Goal: Task Accomplishment & Management: Use online tool/utility

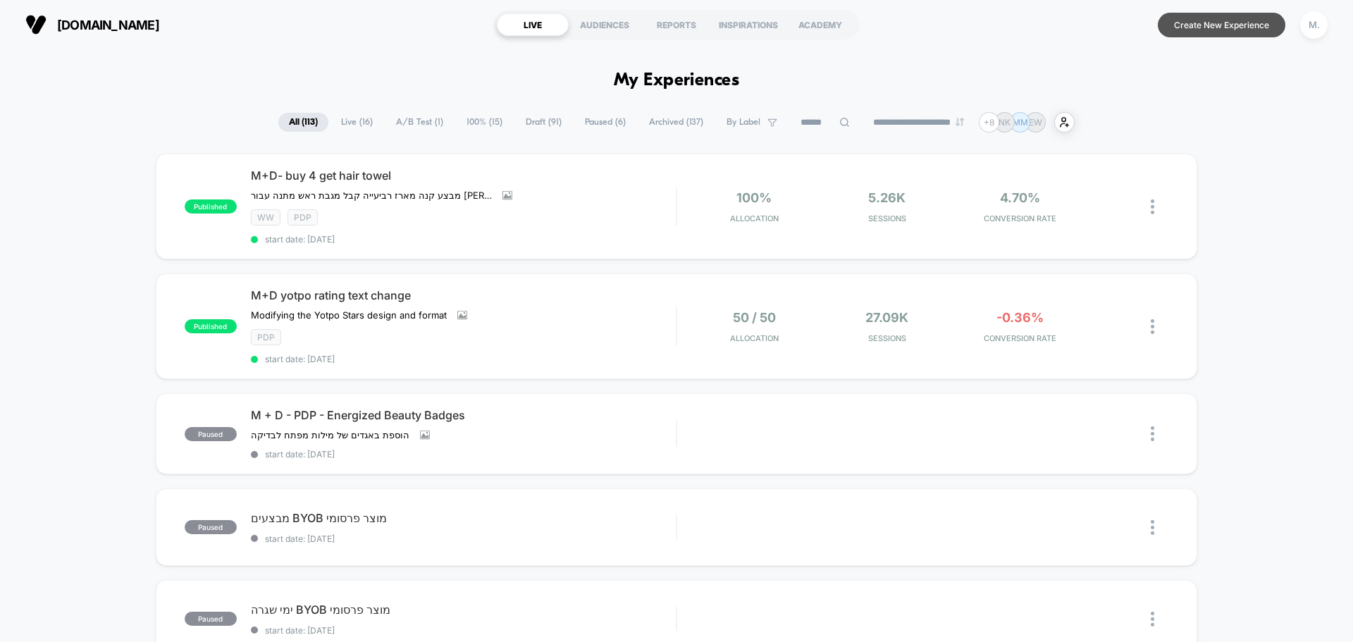
click at [1212, 21] on button "Create New Experience" at bounding box center [1221, 25] width 128 height 25
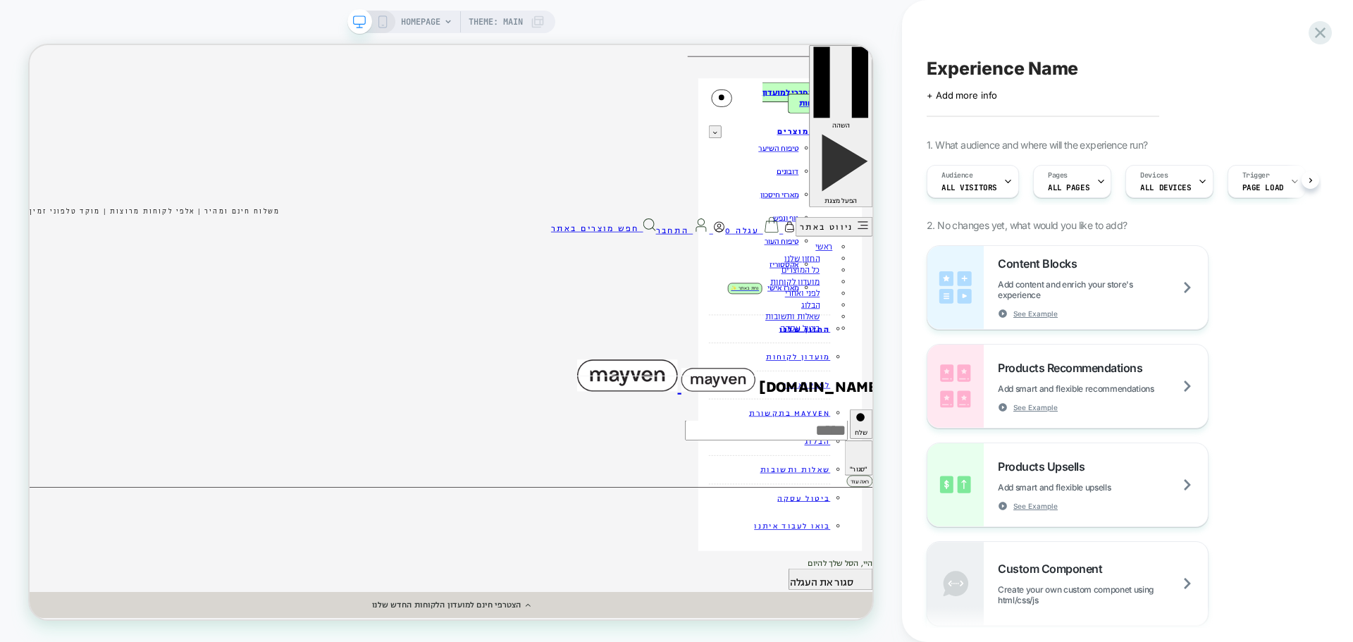
scroll to position [0, 1]
click at [1024, 68] on span "Experience Name" at bounding box center [1001, 68] width 151 height 21
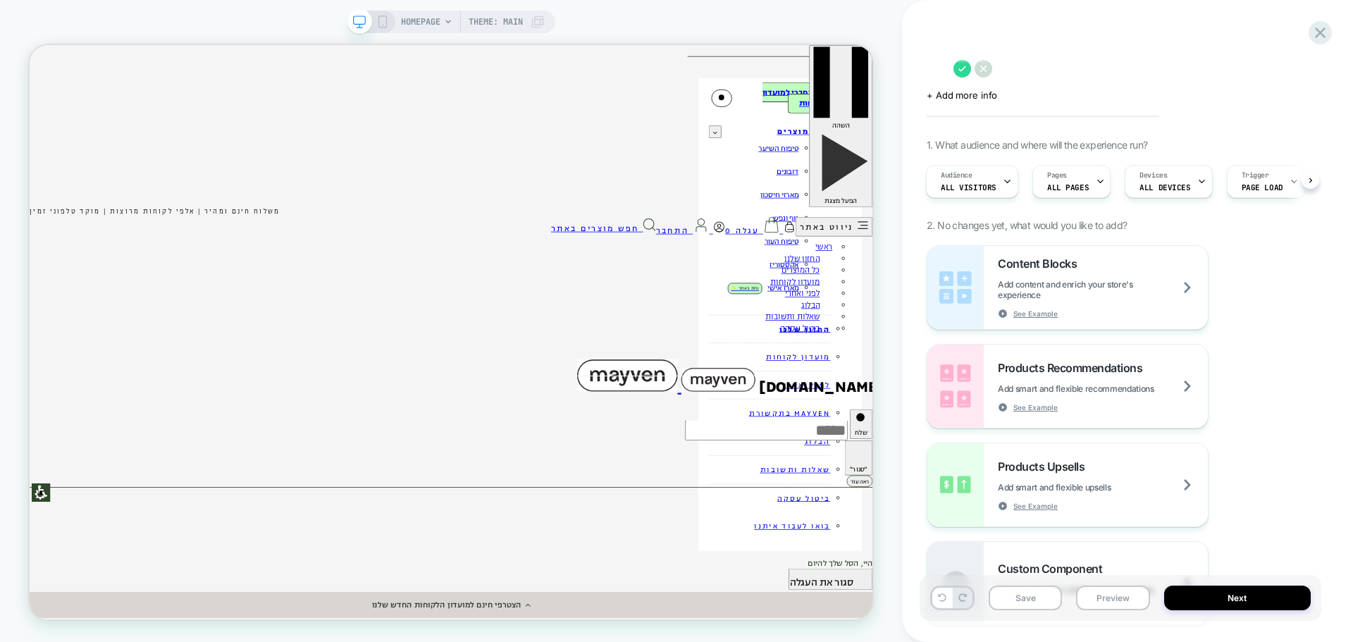
scroll to position [0, 0]
click at [991, 71] on textarea "**********" at bounding box center [1096, 68] width 341 height 21
type textarea "**********"
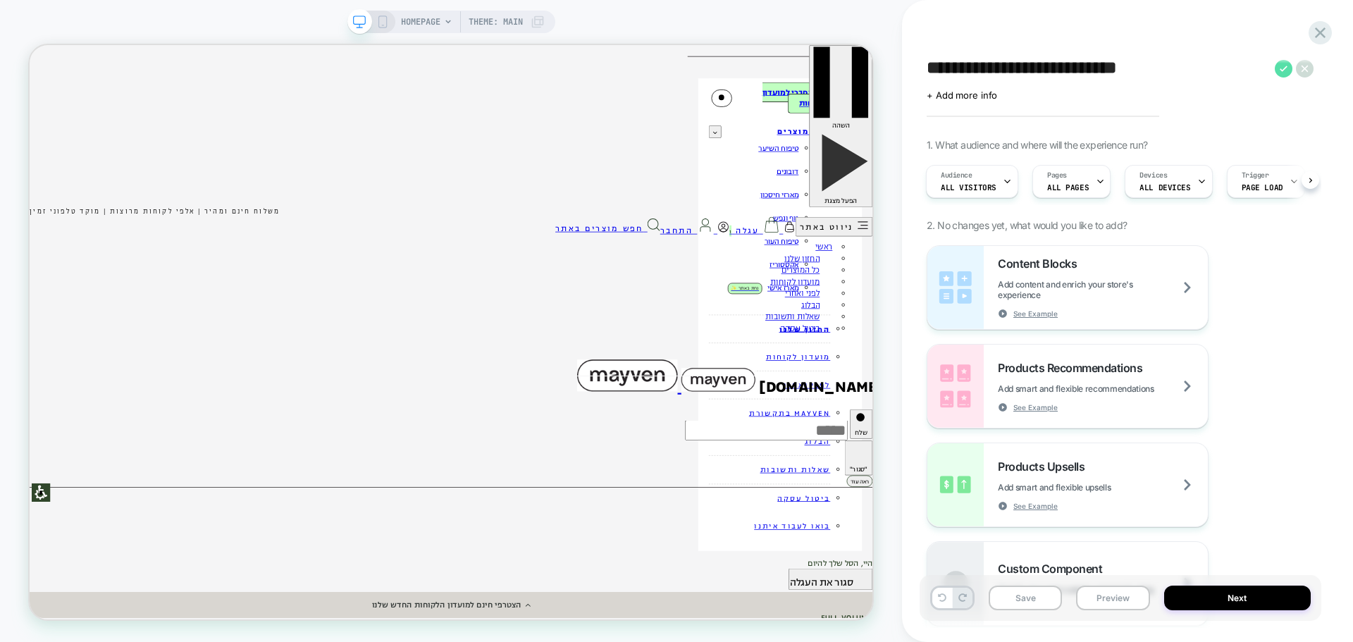
click at [1286, 63] on icon at bounding box center [1283, 69] width 18 height 18
click at [950, 94] on span "+ Add more info" at bounding box center [961, 94] width 70 height 11
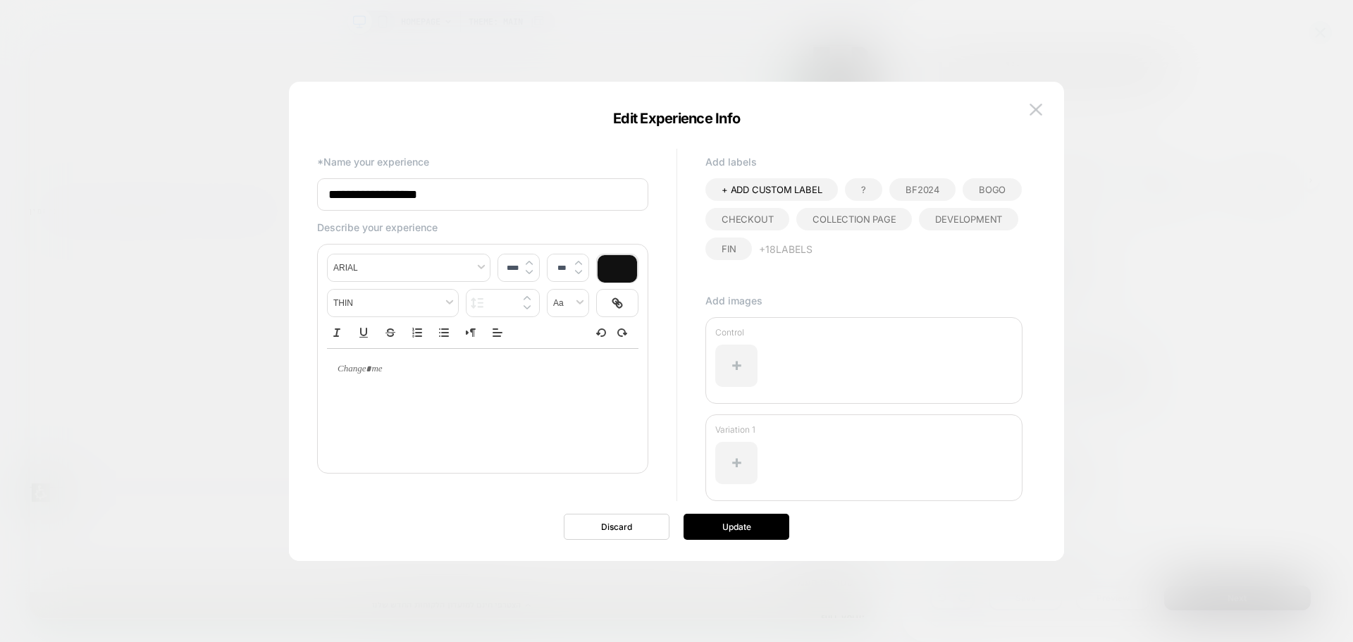
click at [469, 186] on input "**********" at bounding box center [482, 194] width 331 height 32
click at [468, 186] on input "**********" at bounding box center [482, 194] width 331 height 32
paste input "*********"
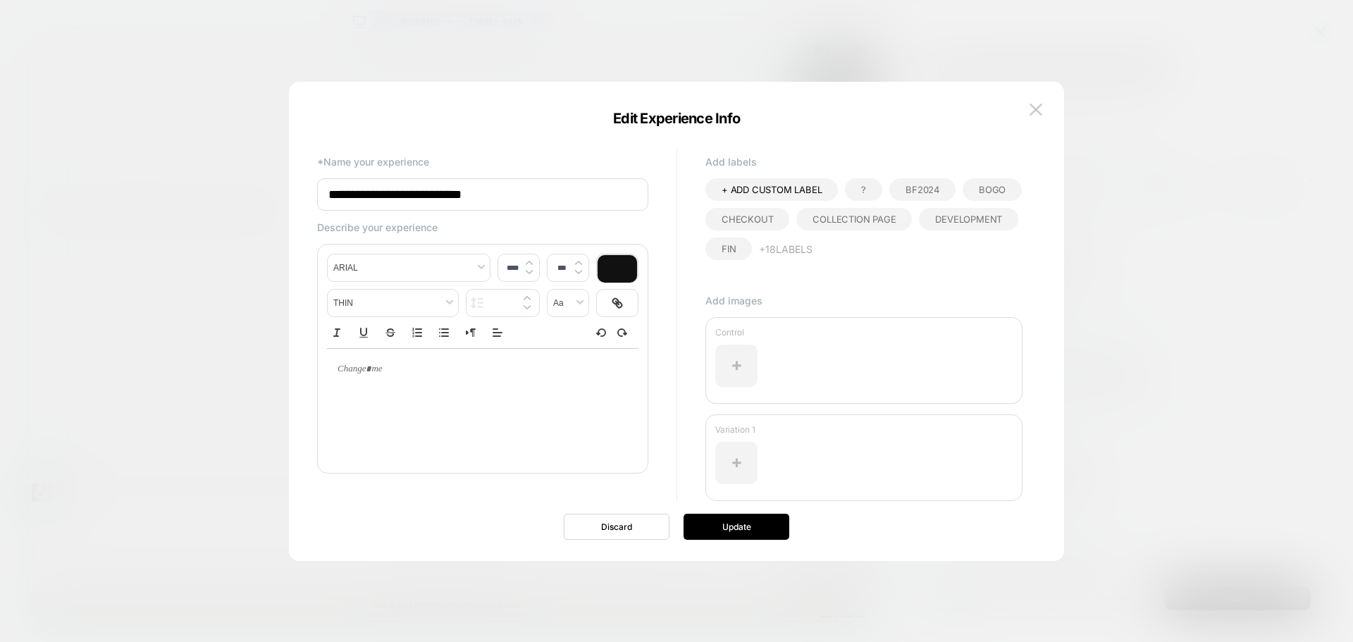
type input "**********"
click at [405, 385] on div at bounding box center [482, 369] width 311 height 41
type input "****"
click at [787, 252] on button "+ 18 Labels" at bounding box center [786, 248] width 54 height 23
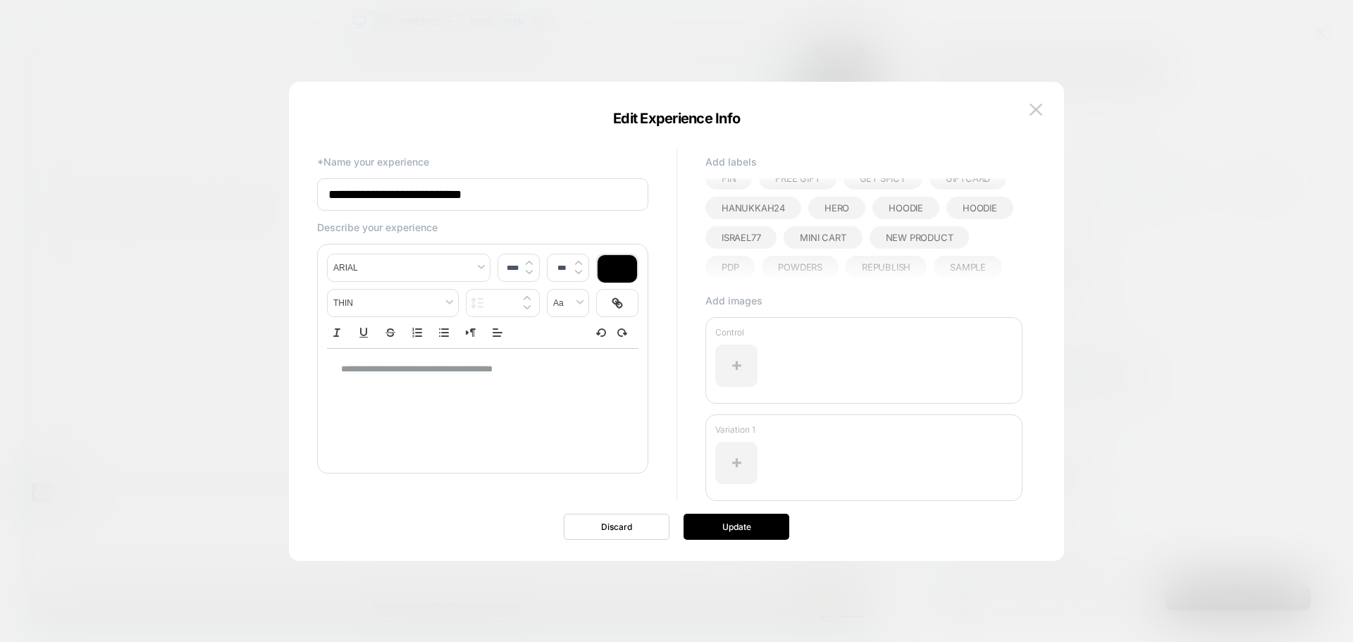
scroll to position [141, 0]
click at [733, 199] on span "pdp" at bounding box center [729, 196] width 17 height 11
click at [738, 366] on div at bounding box center [736, 365] width 42 height 42
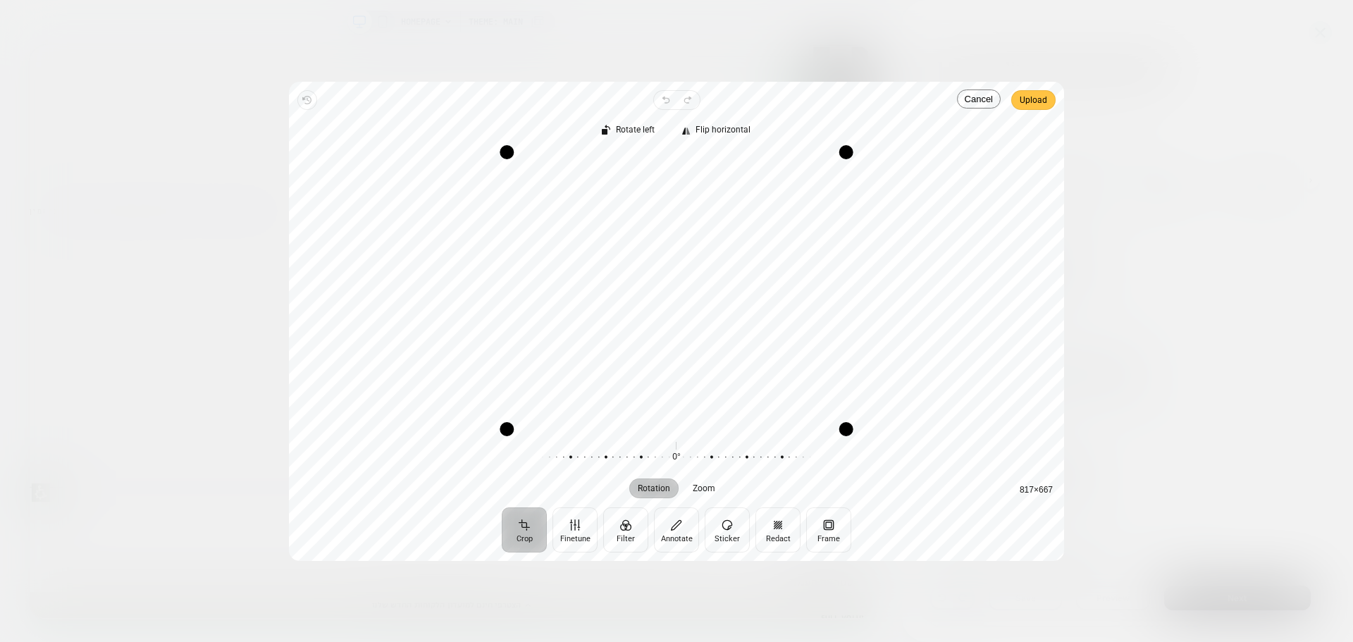
click at [1037, 104] on span "Upload" at bounding box center [1032, 100] width 27 height 17
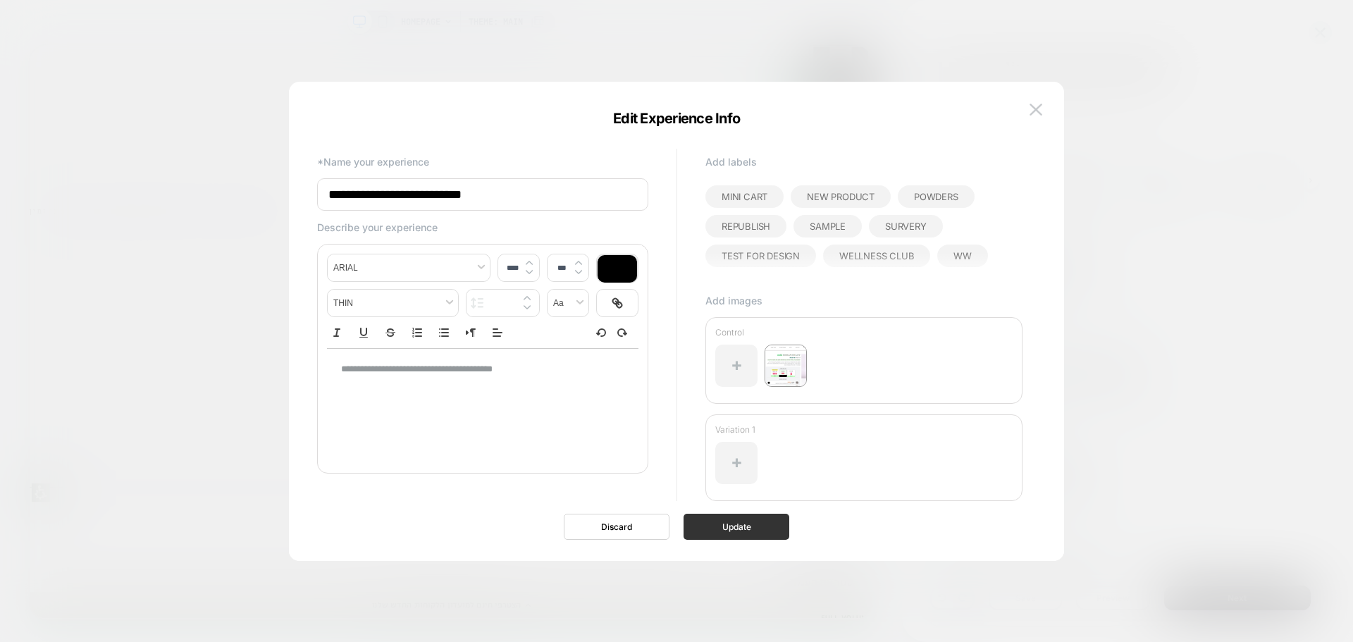
click at [719, 526] on button "Update" at bounding box center [736, 527] width 106 height 26
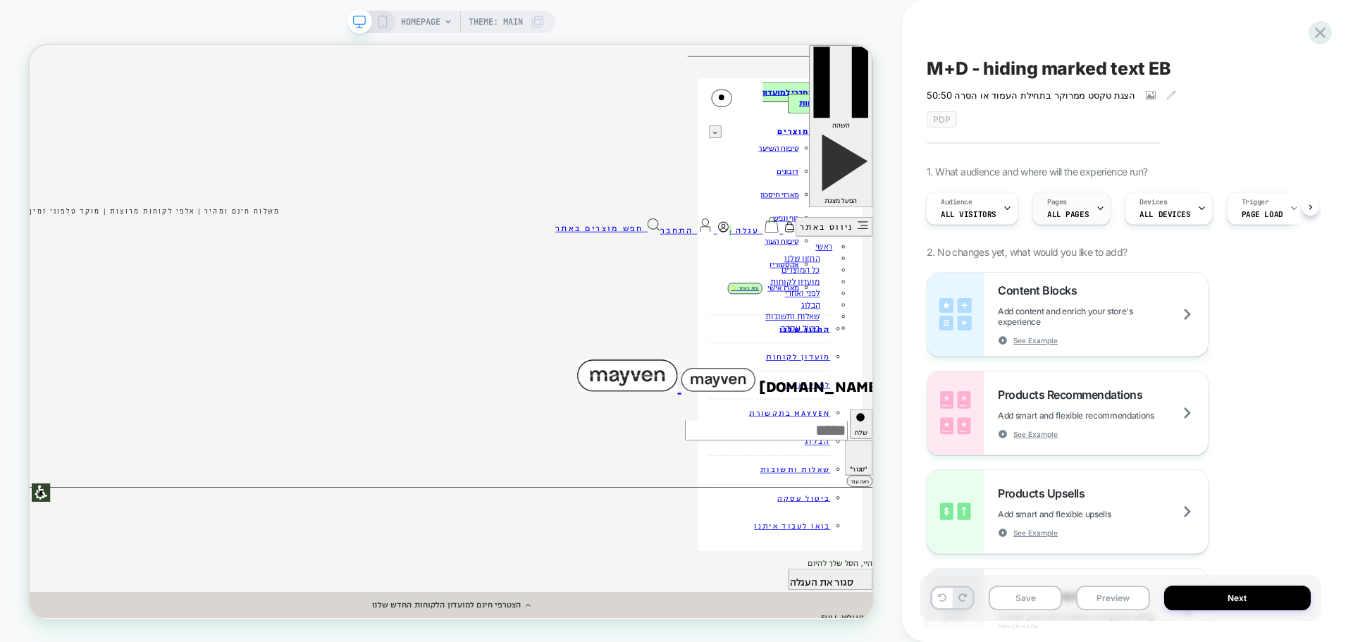
click at [1083, 207] on div "Pages ALL PAGES" at bounding box center [1068, 208] width 70 height 32
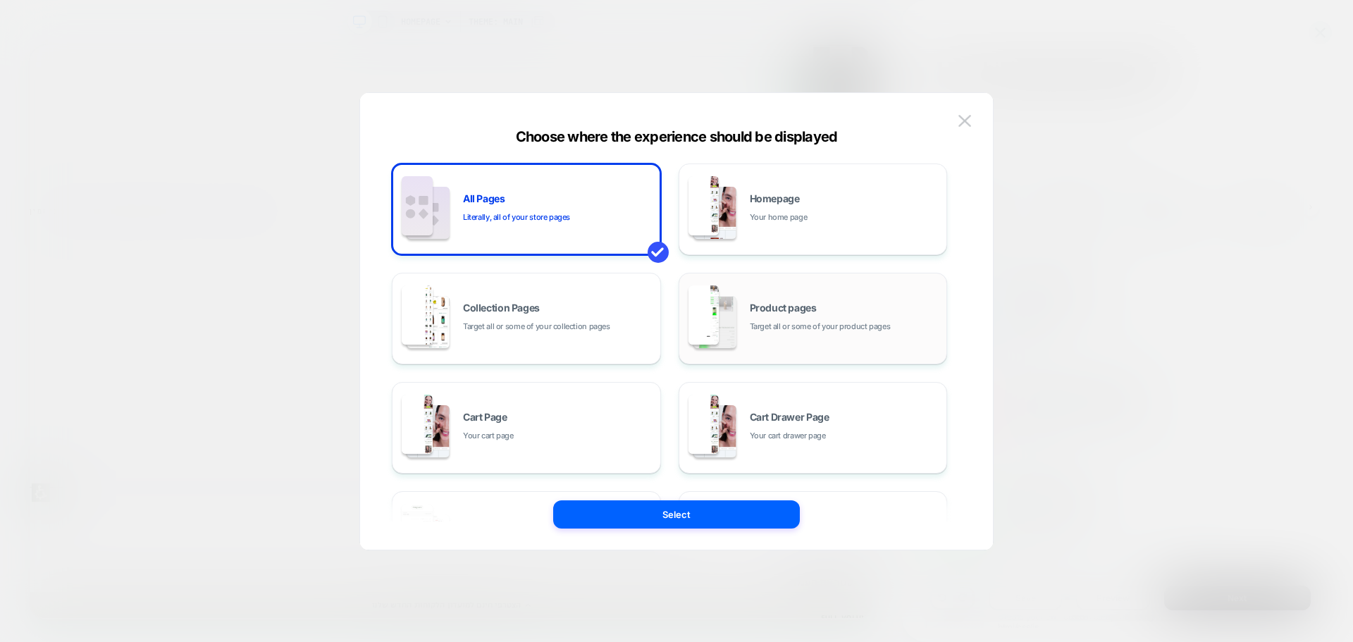
click at [813, 323] on span "Target all or some of your product pages" at bounding box center [820, 326] width 141 height 13
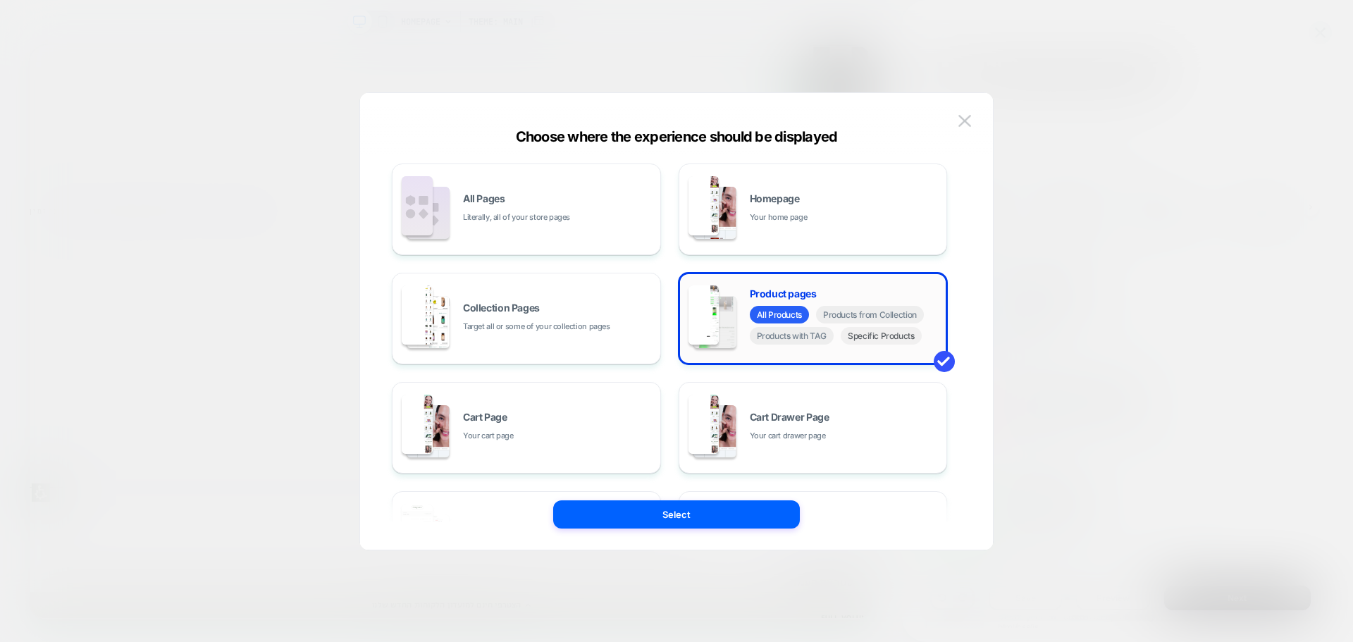
click at [881, 338] on span "Specific Products" at bounding box center [880, 336] width 81 height 18
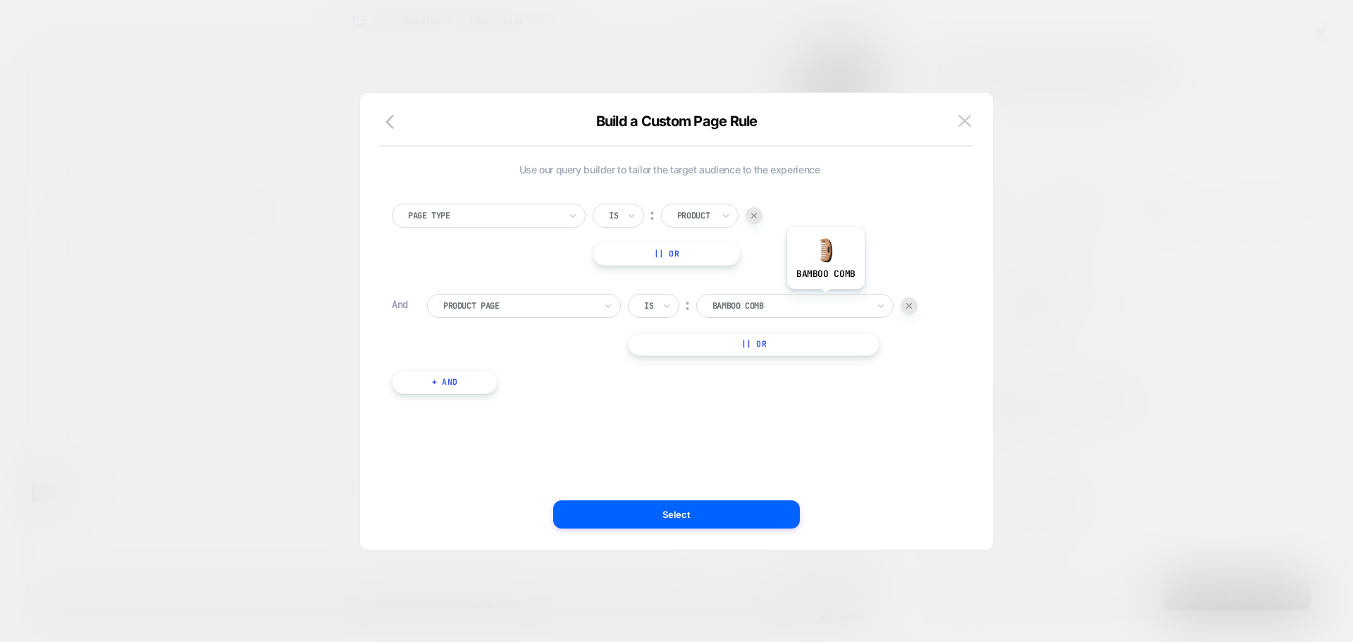
click at [825, 299] on div at bounding box center [789, 305] width 155 height 13
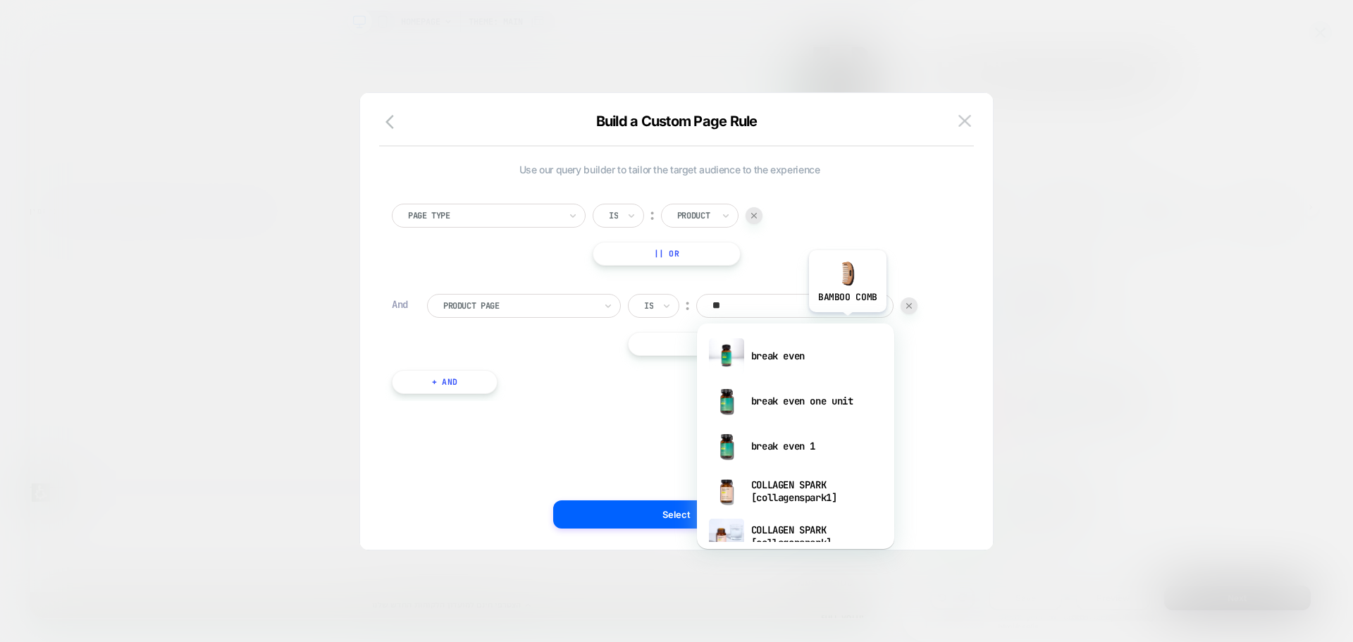
type input "***"
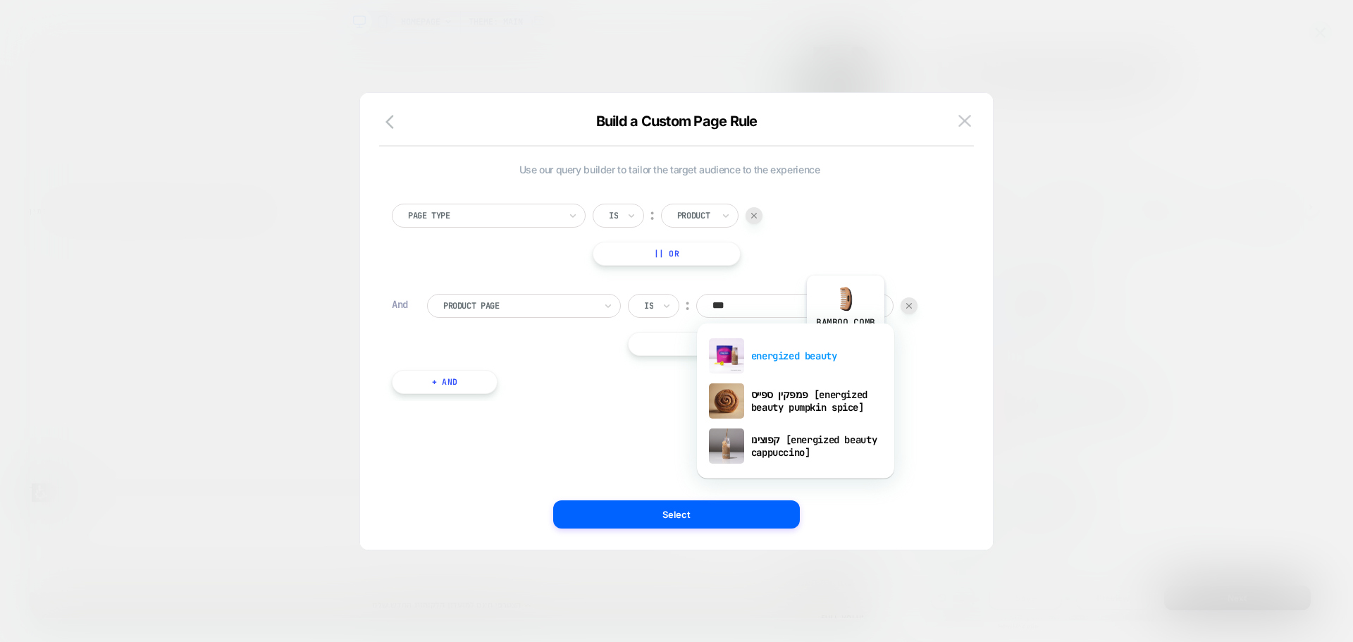
click at [845, 348] on div "energized beauty" at bounding box center [795, 355] width 183 height 45
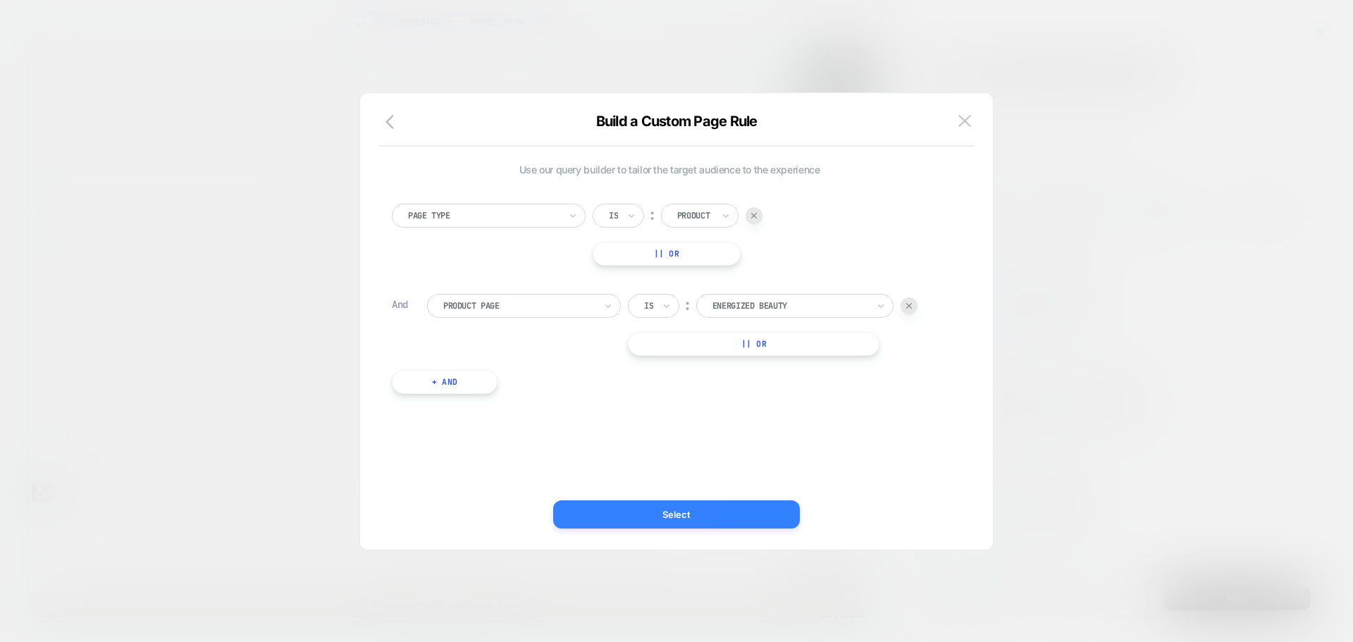
click at [717, 513] on button "Select" at bounding box center [676, 514] width 247 height 28
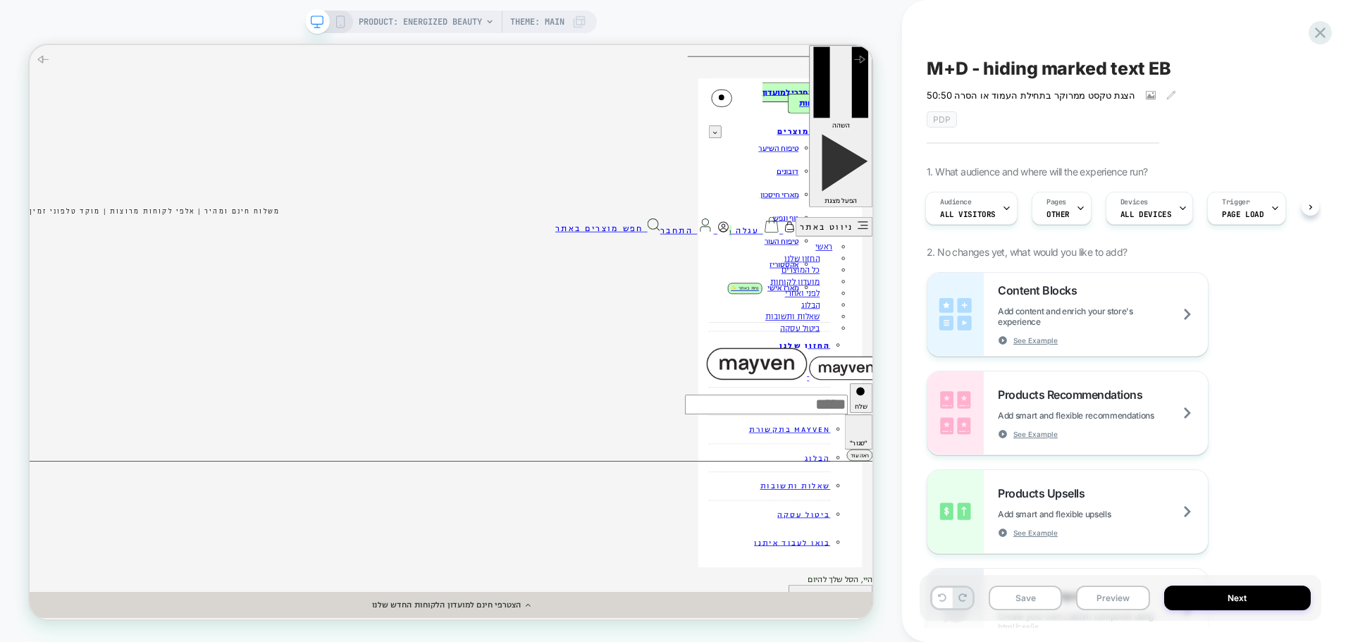
scroll to position [0, 0]
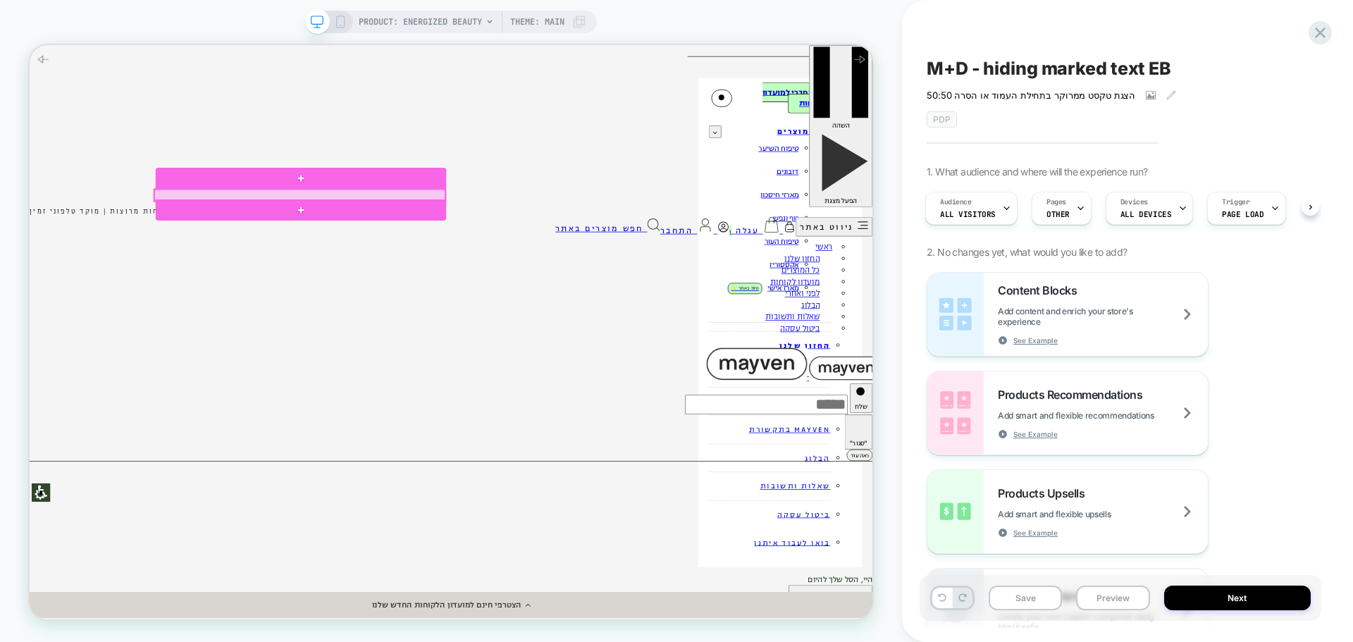
click at [521, 240] on div at bounding box center [389, 244] width 387 height 15
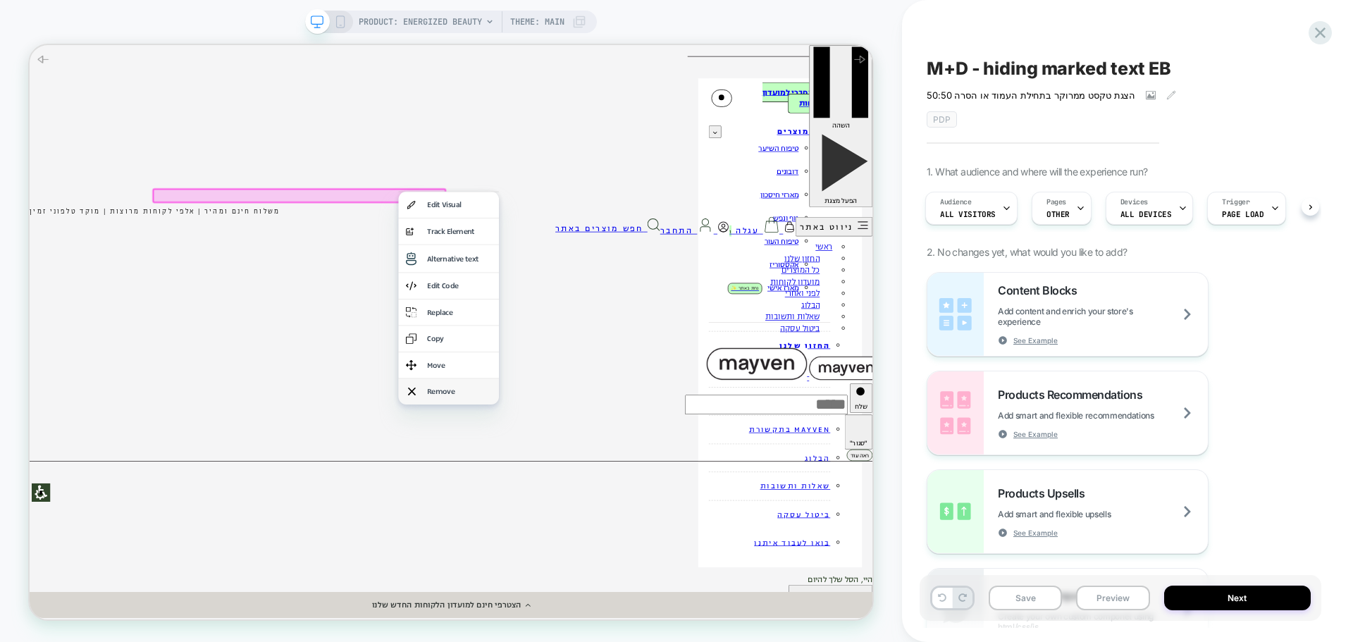
click at [596, 509] on div "Remove" at bounding box center [602, 506] width 86 height 15
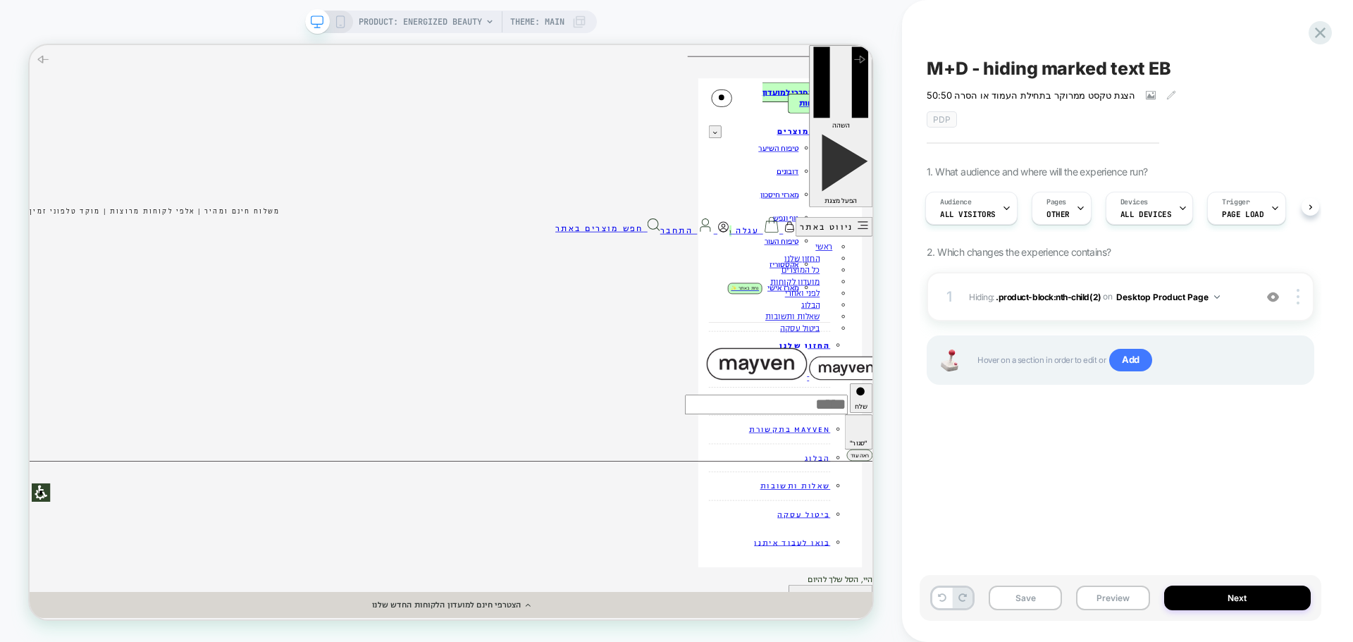
click at [335, 23] on icon at bounding box center [340, 21] width 13 height 13
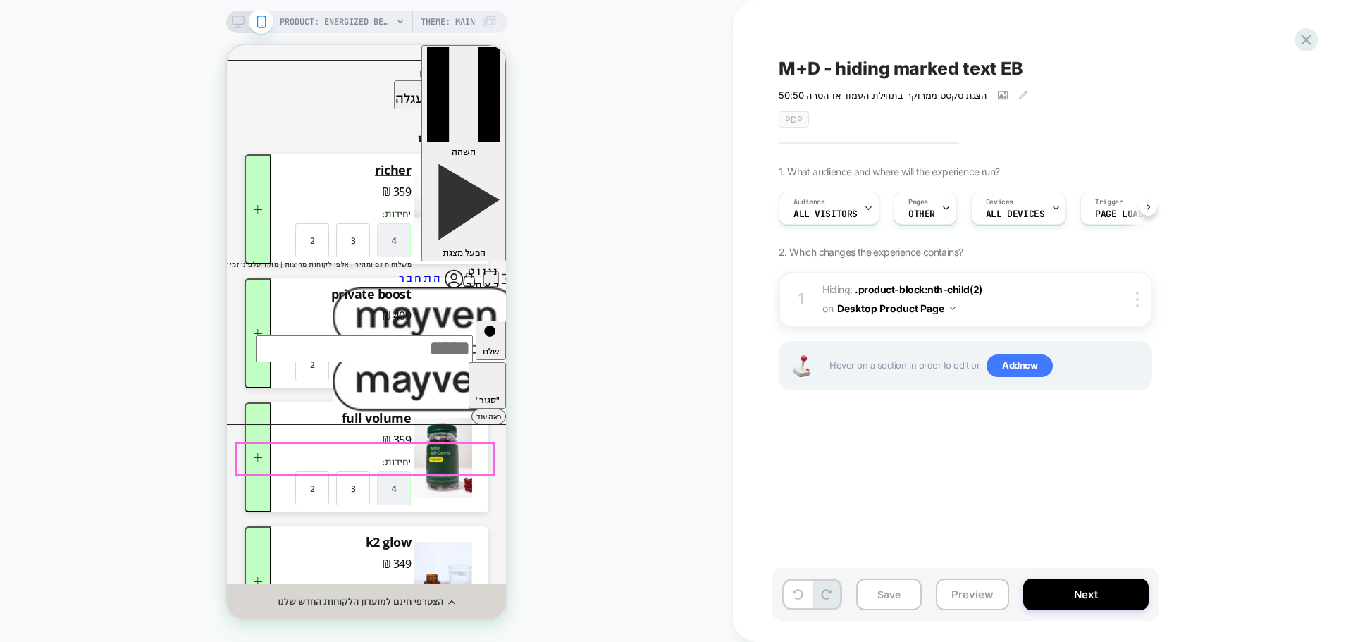
scroll to position [0, 1]
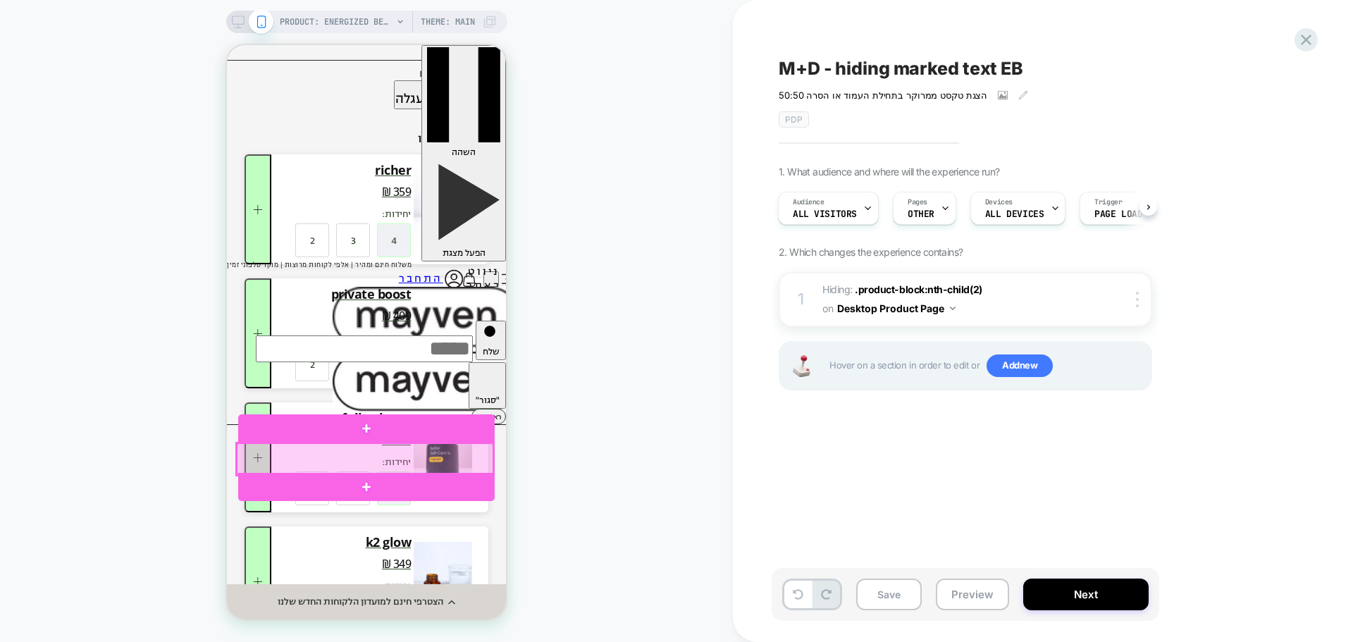
drag, startPoint x: 374, startPoint y: 457, endPoint x: 415, endPoint y: 445, distance: 42.4
click at [374, 457] on div at bounding box center [365, 459] width 256 height 32
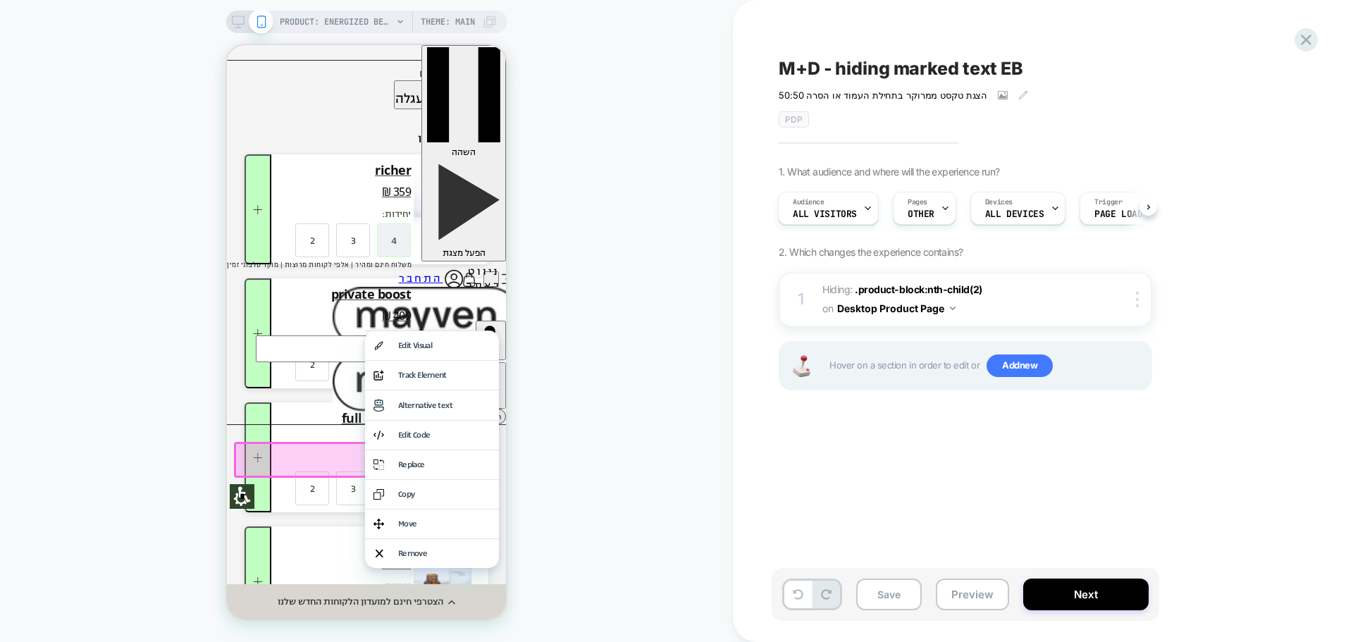
click at [436, 525] on div "Move" at bounding box center [444, 524] width 92 height 12
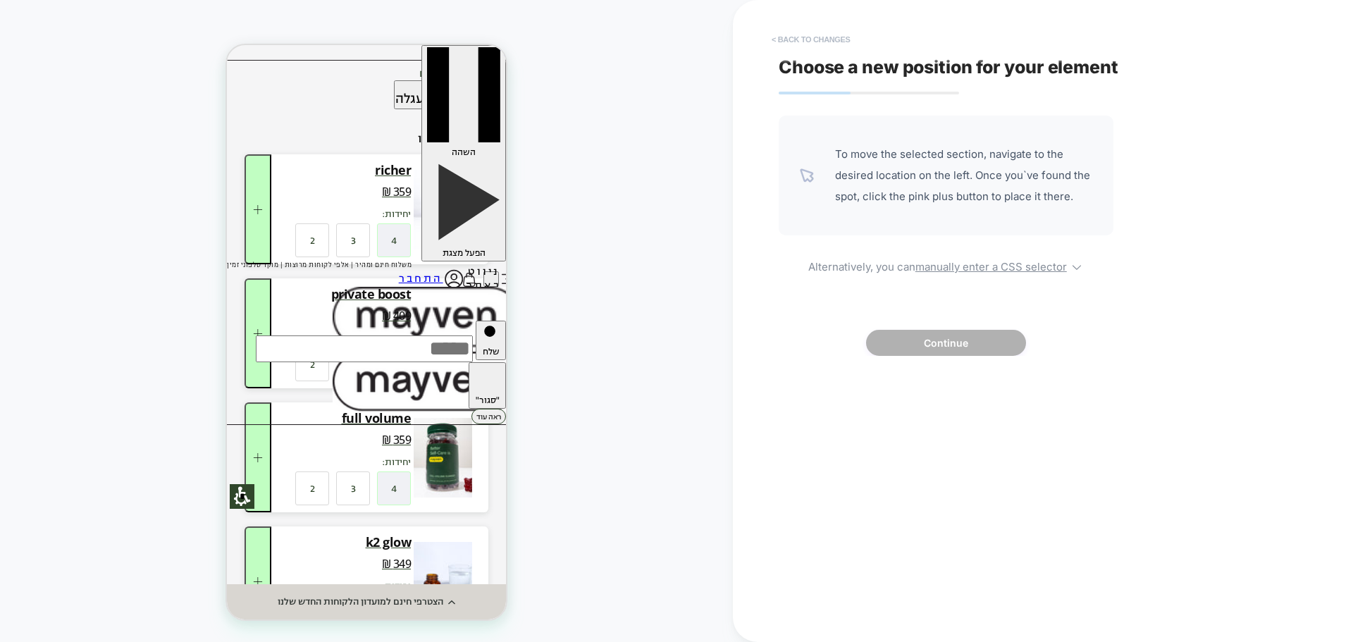
click at [780, 44] on button "< Back to changes" at bounding box center [810, 39] width 93 height 23
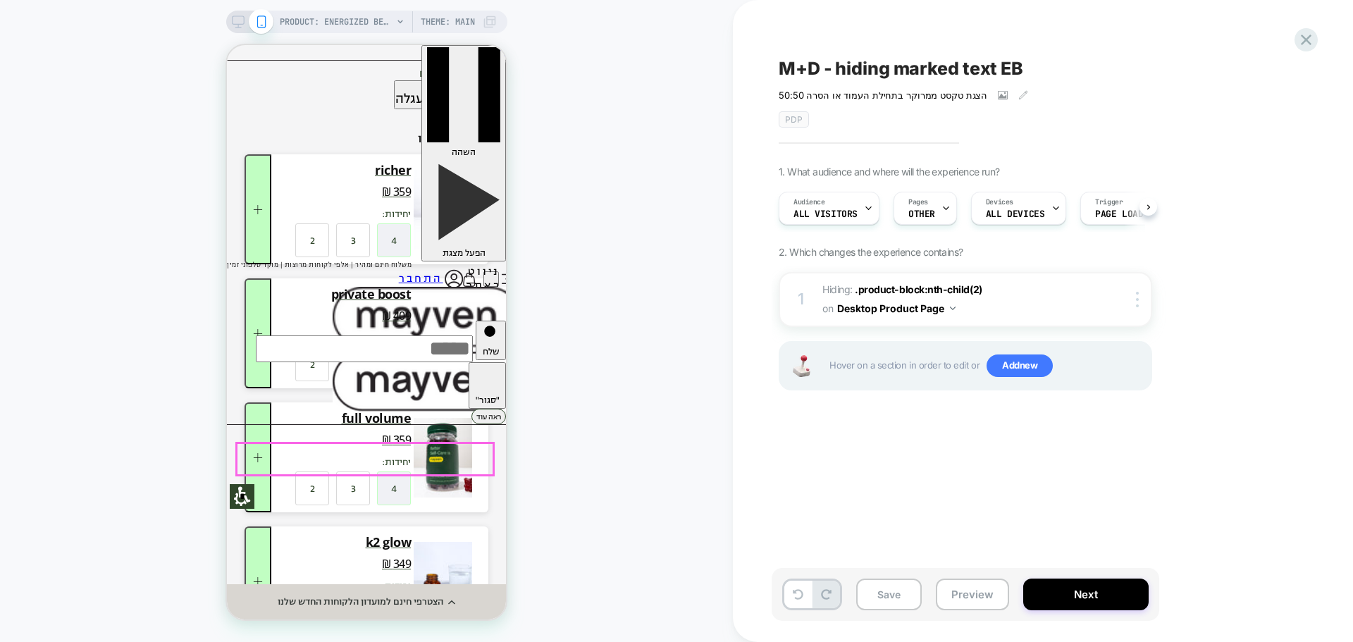
scroll to position [0, 1]
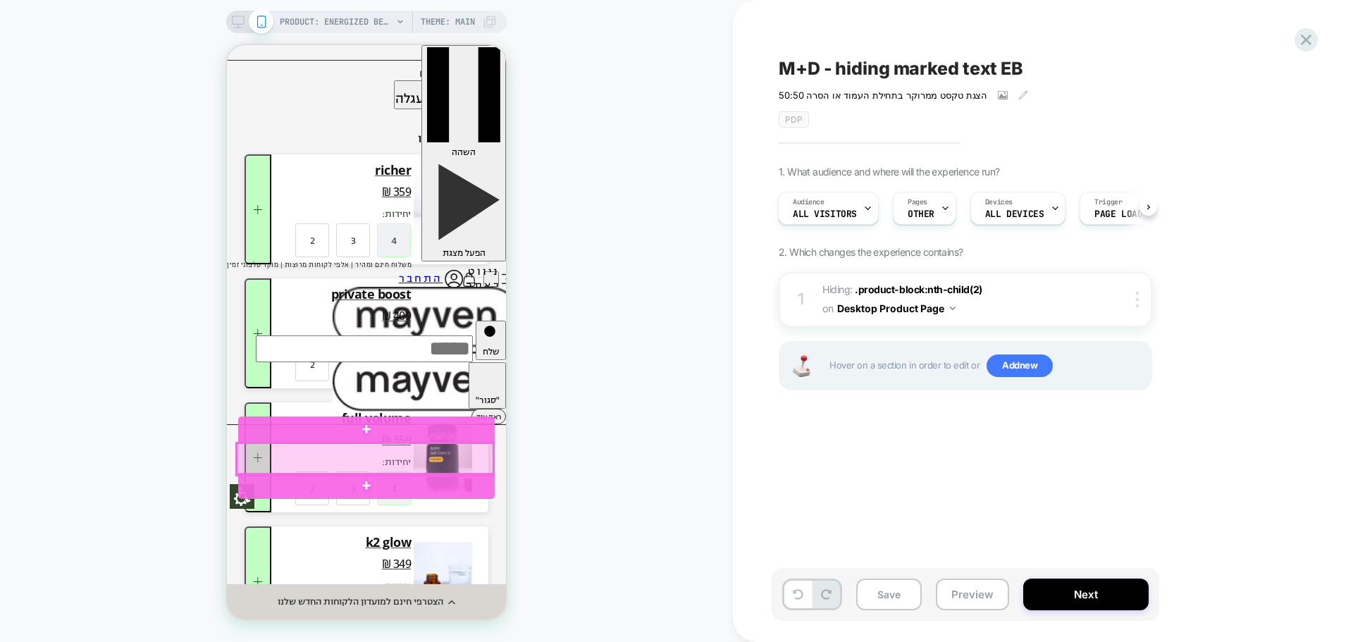
click at [428, 457] on div at bounding box center [365, 459] width 256 height 32
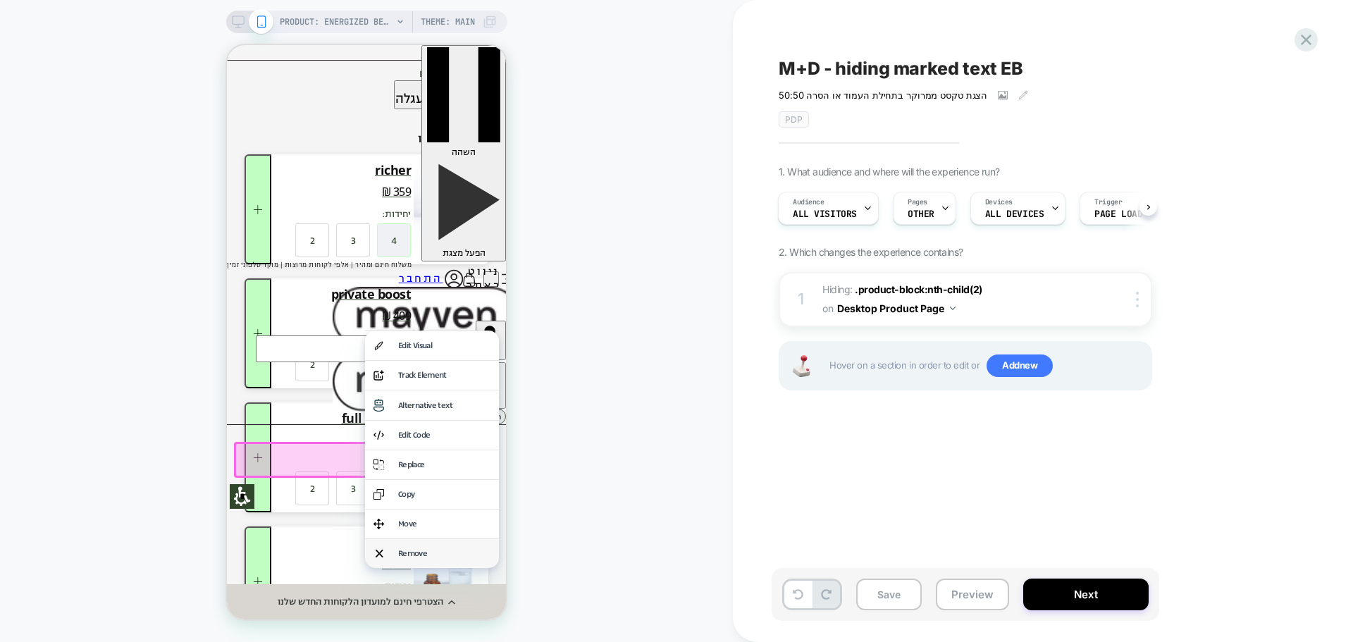
click at [433, 552] on div "Remove" at bounding box center [444, 553] width 92 height 12
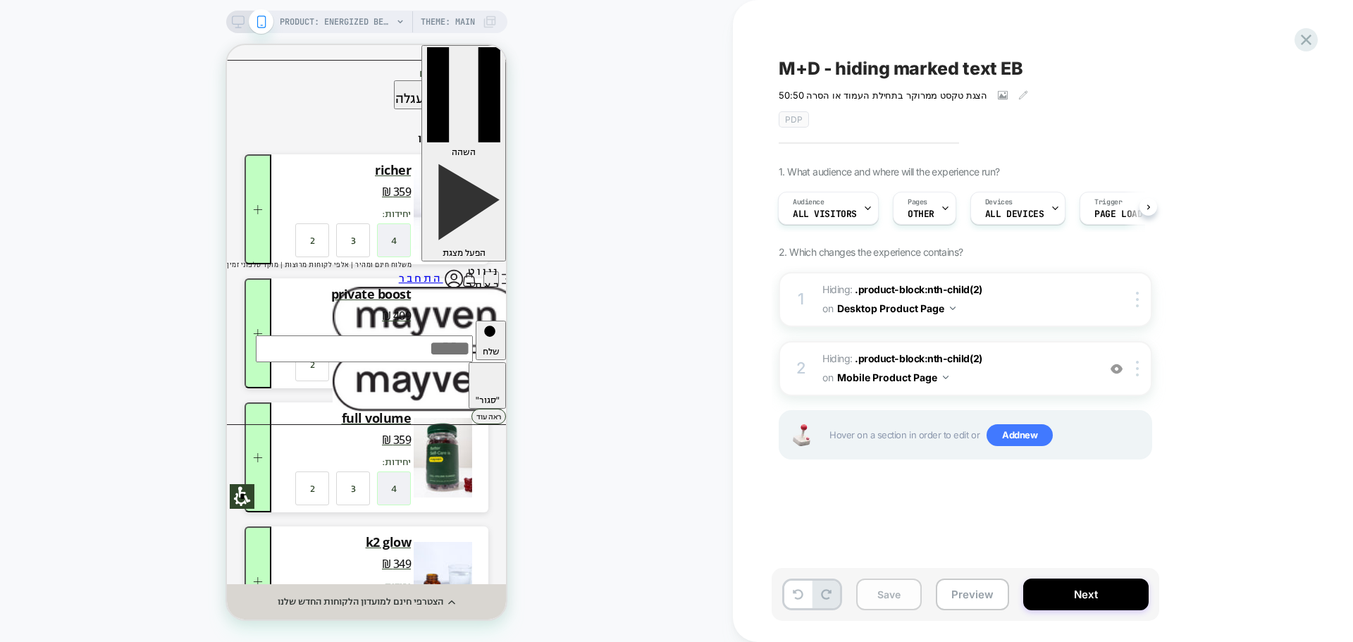
click at [900, 600] on button "Save" at bounding box center [889, 594] width 66 height 32
click at [1092, 597] on button "Next" at bounding box center [1085, 594] width 125 height 32
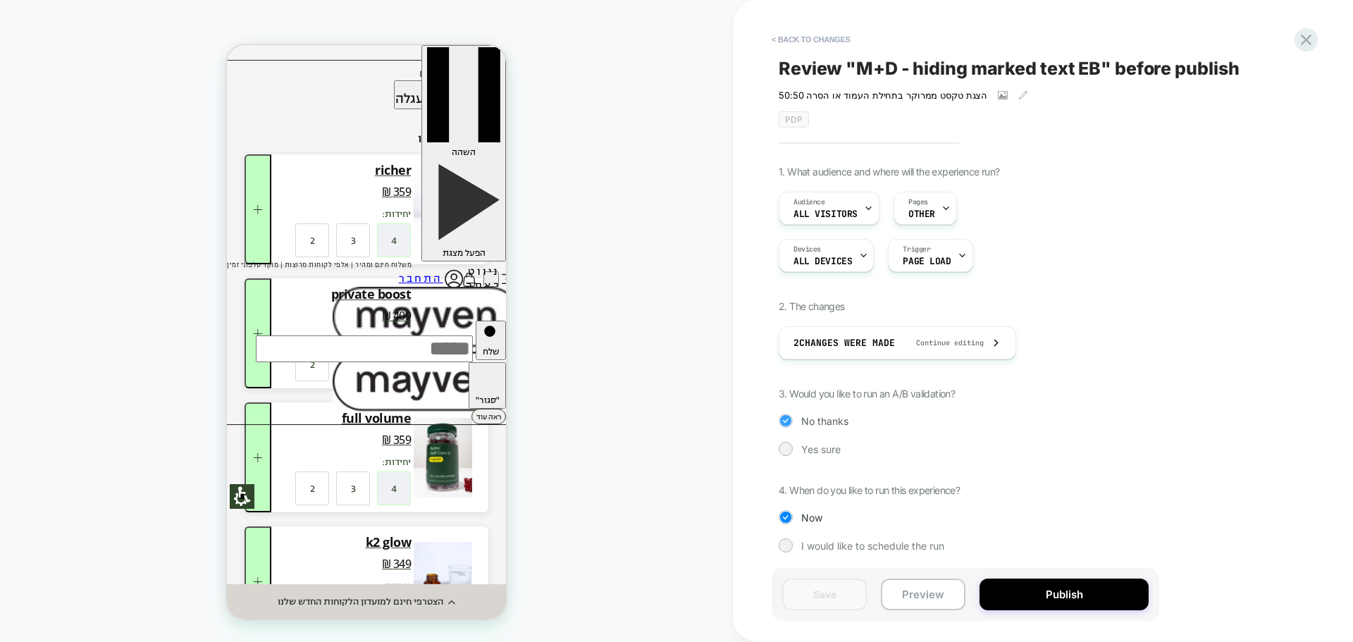
scroll to position [3, 0]
click at [824, 445] on span "Yes sure" at bounding box center [820, 447] width 39 height 12
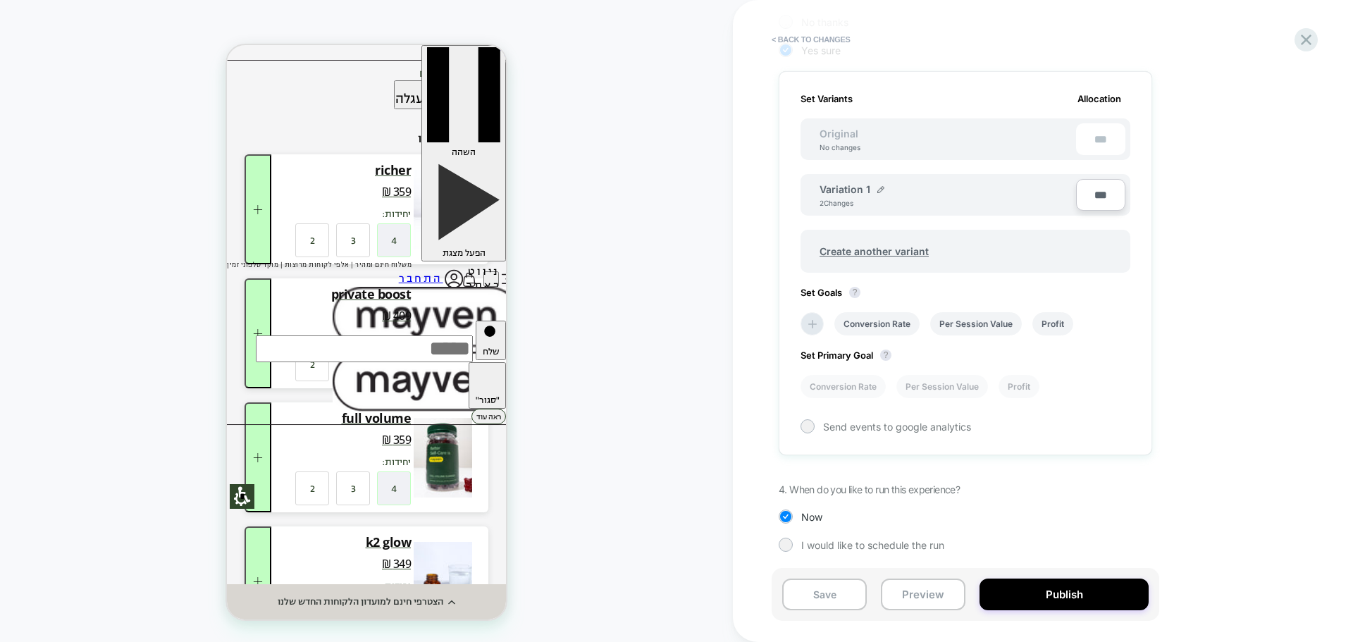
scroll to position [401, 0]
click at [845, 542] on span "I would like to schedule the run" at bounding box center [872, 544] width 143 height 12
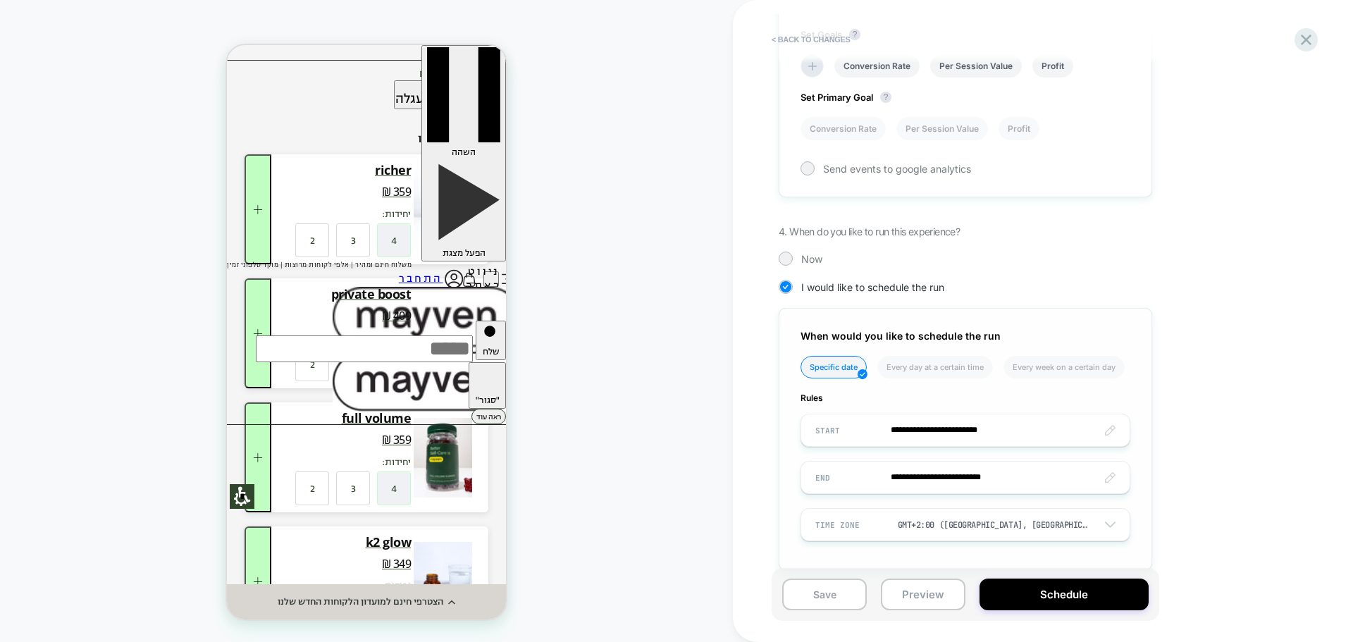
scroll to position [677, 0]
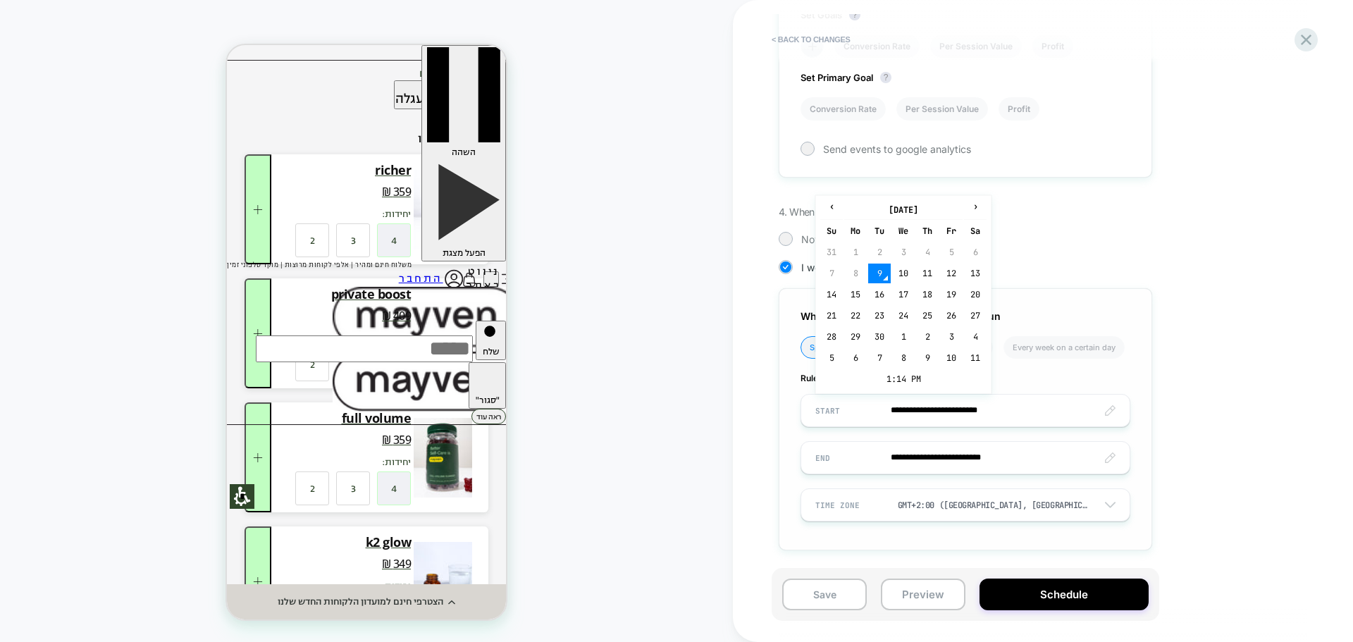
click at [1001, 413] on input "**********" at bounding box center [965, 410] width 328 height 33
click at [1012, 458] on input "**********" at bounding box center [965, 457] width 328 height 33
click at [882, 361] on td "23" at bounding box center [879, 363] width 23 height 20
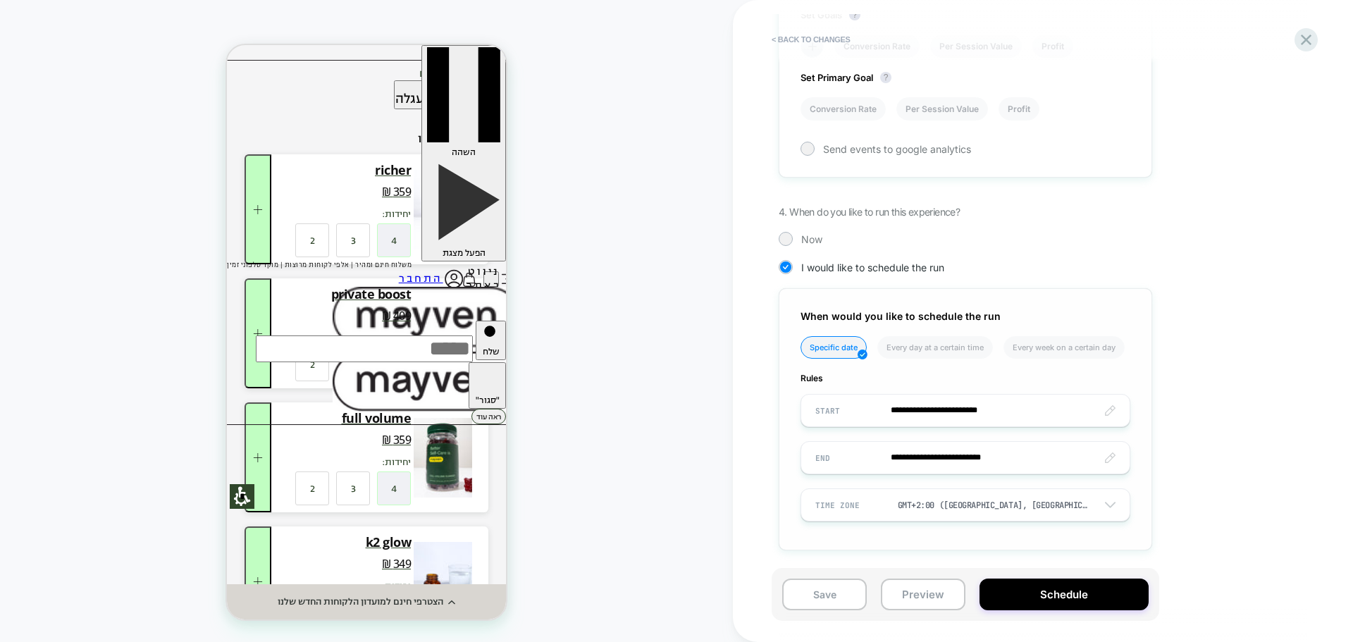
click at [1032, 464] on input "**********" at bounding box center [965, 457] width 328 height 33
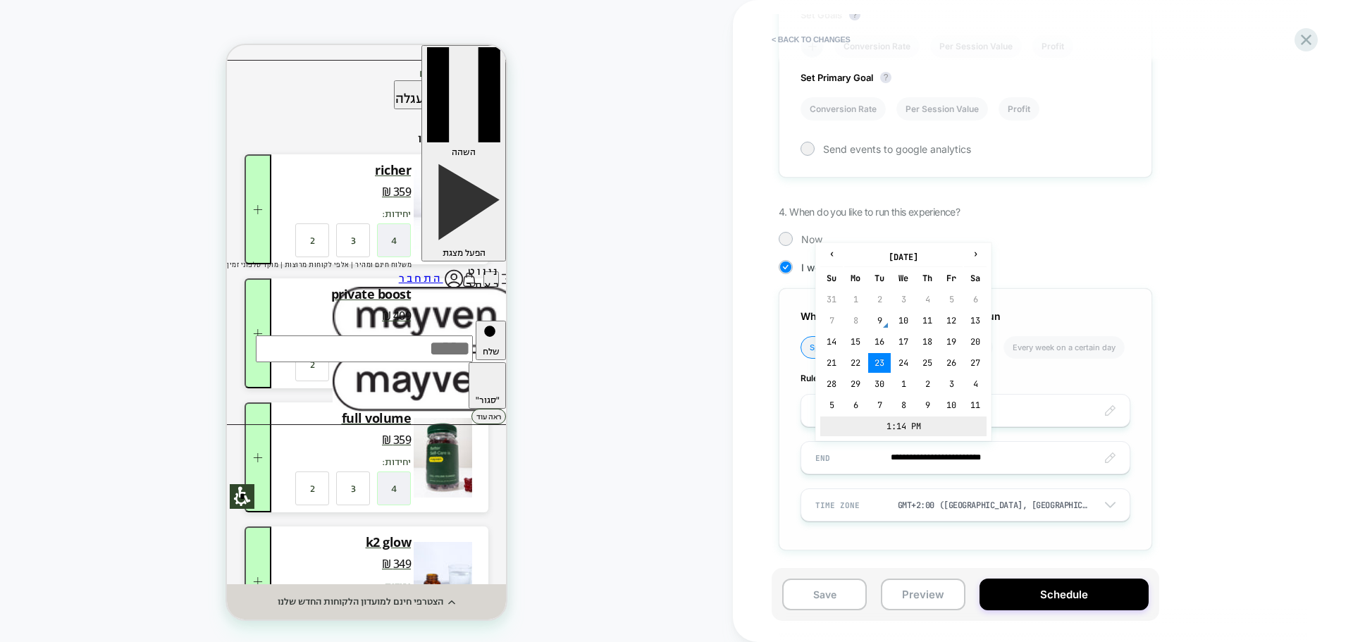
click at [909, 430] on td "1:14 PM" at bounding box center [903, 426] width 166 height 20
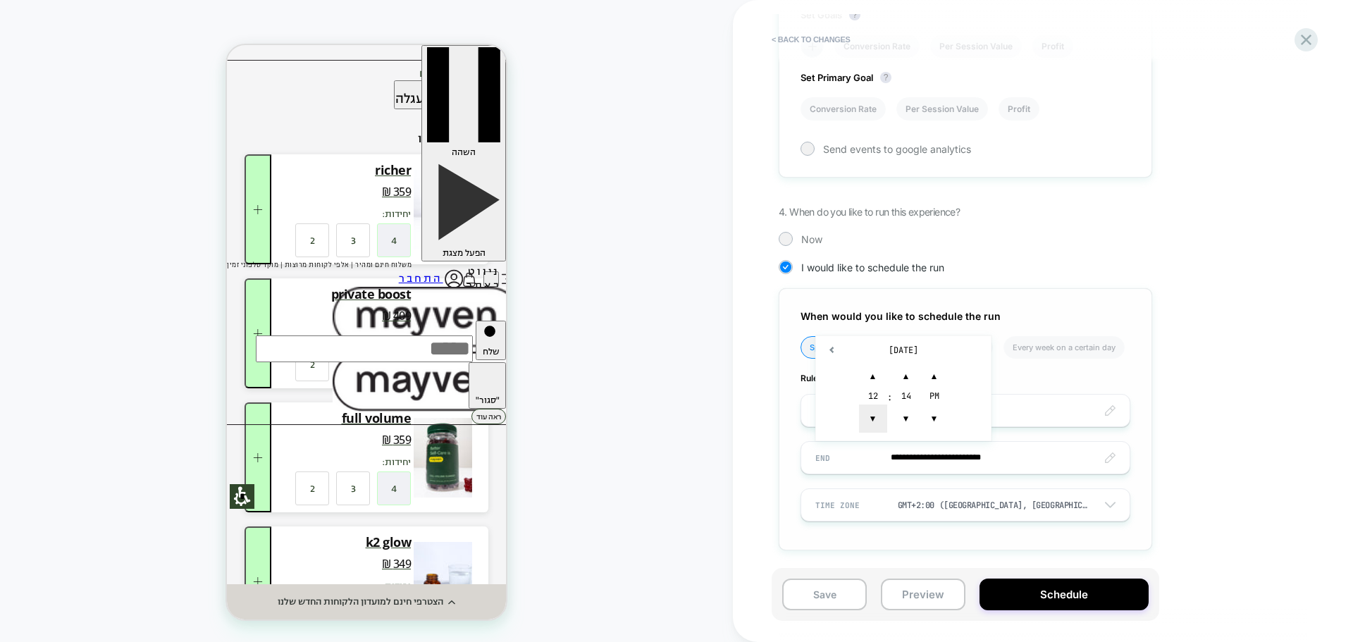
click at [870, 418] on span "▼" at bounding box center [873, 418] width 28 height 28
click at [900, 419] on span "▼" at bounding box center [906, 418] width 28 height 28
click at [900, 418] on span "▼" at bounding box center [906, 418] width 28 height 28
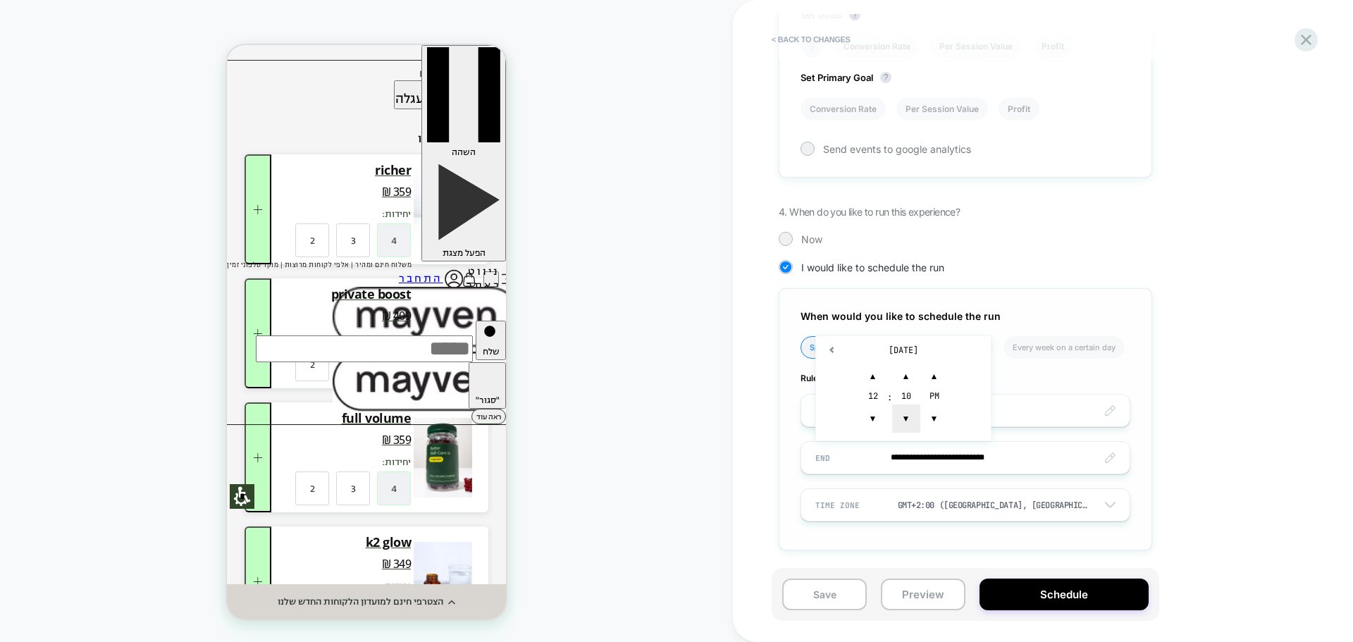
click at [900, 418] on span "▼" at bounding box center [906, 418] width 28 height 28
click at [900, 420] on span "▼" at bounding box center [906, 418] width 28 height 28
click at [900, 421] on span "▼" at bounding box center [906, 418] width 28 height 28
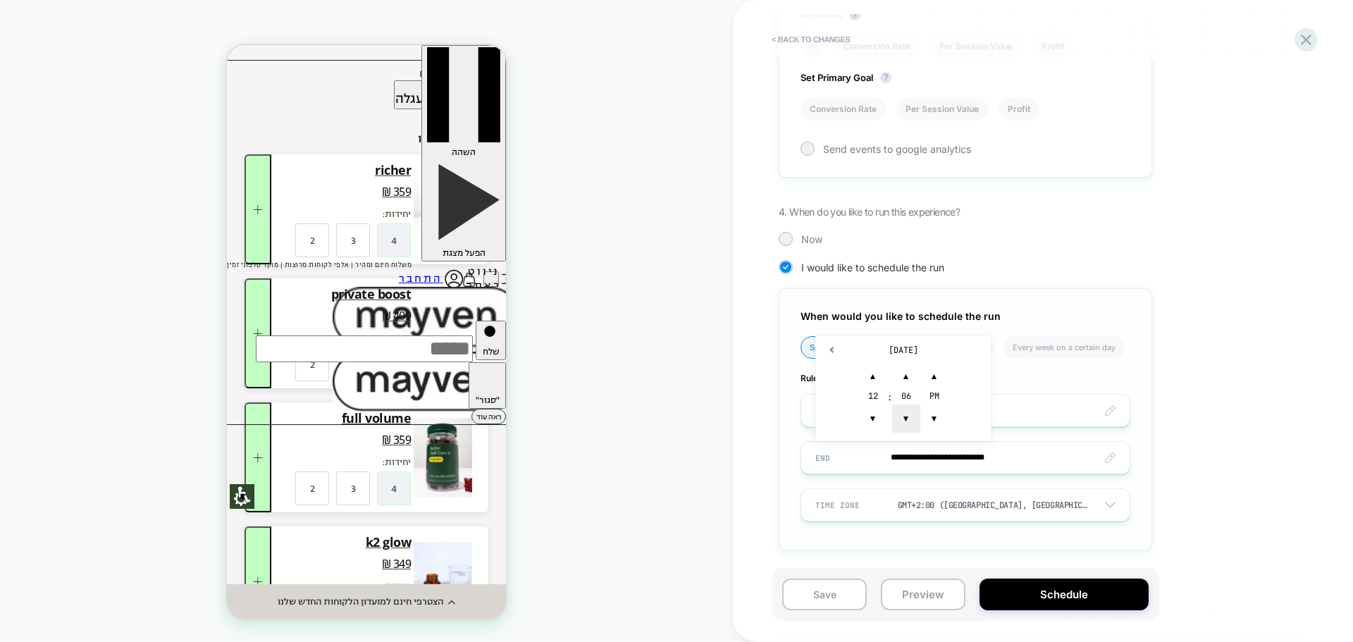
click at [900, 421] on span "▼" at bounding box center [906, 418] width 28 height 28
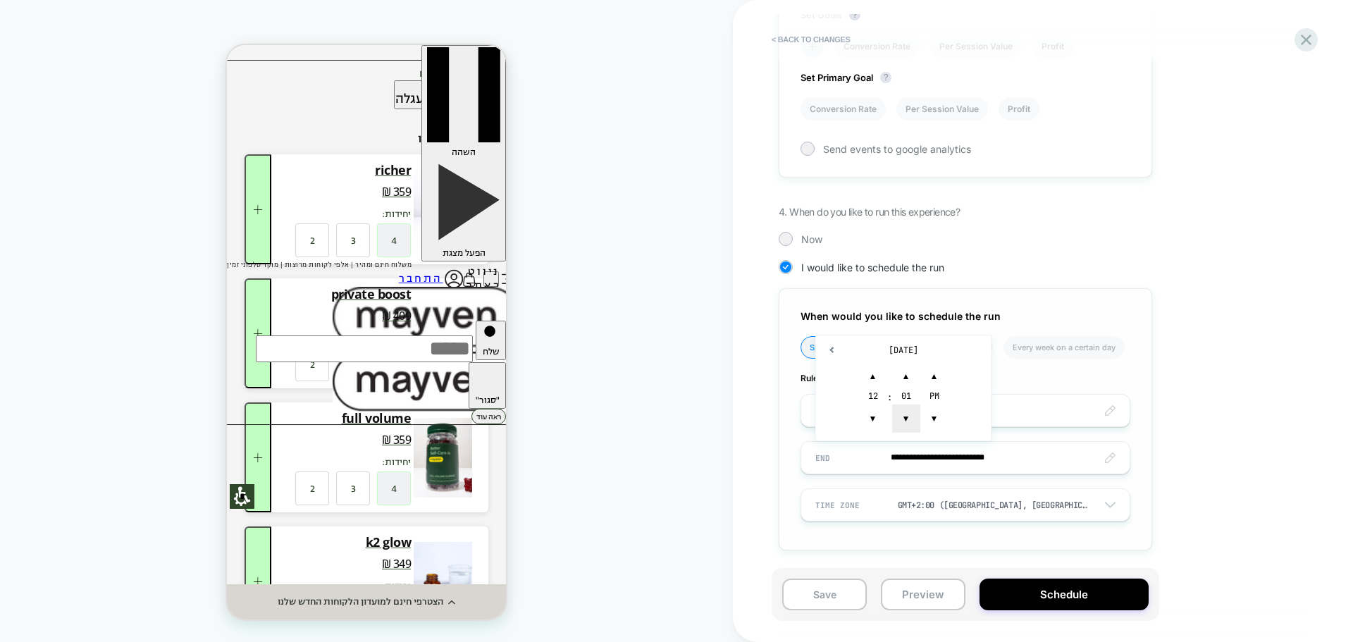
click at [900, 421] on span "▼" at bounding box center [906, 418] width 28 height 28
type input "**********"
click at [931, 421] on span "▼" at bounding box center [934, 418] width 28 height 28
click at [1221, 279] on div "**********" at bounding box center [1035, 30] width 514 height 1082
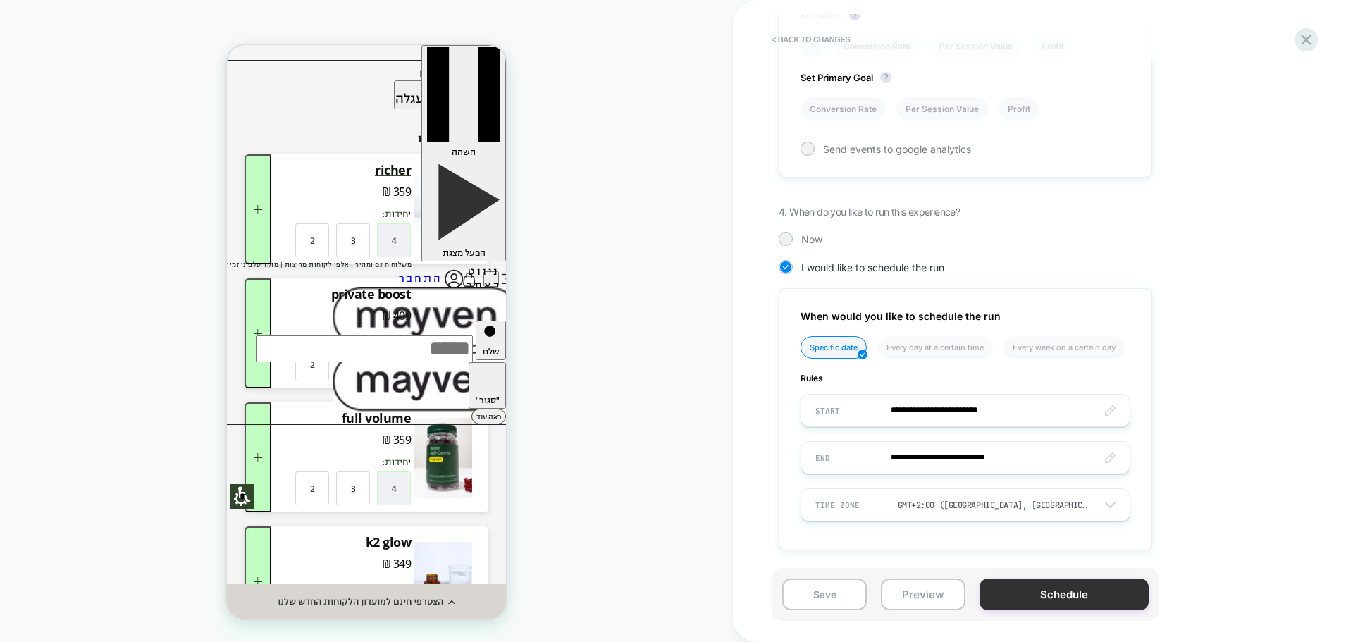
click at [1077, 595] on button "Schedule" at bounding box center [1063, 594] width 169 height 32
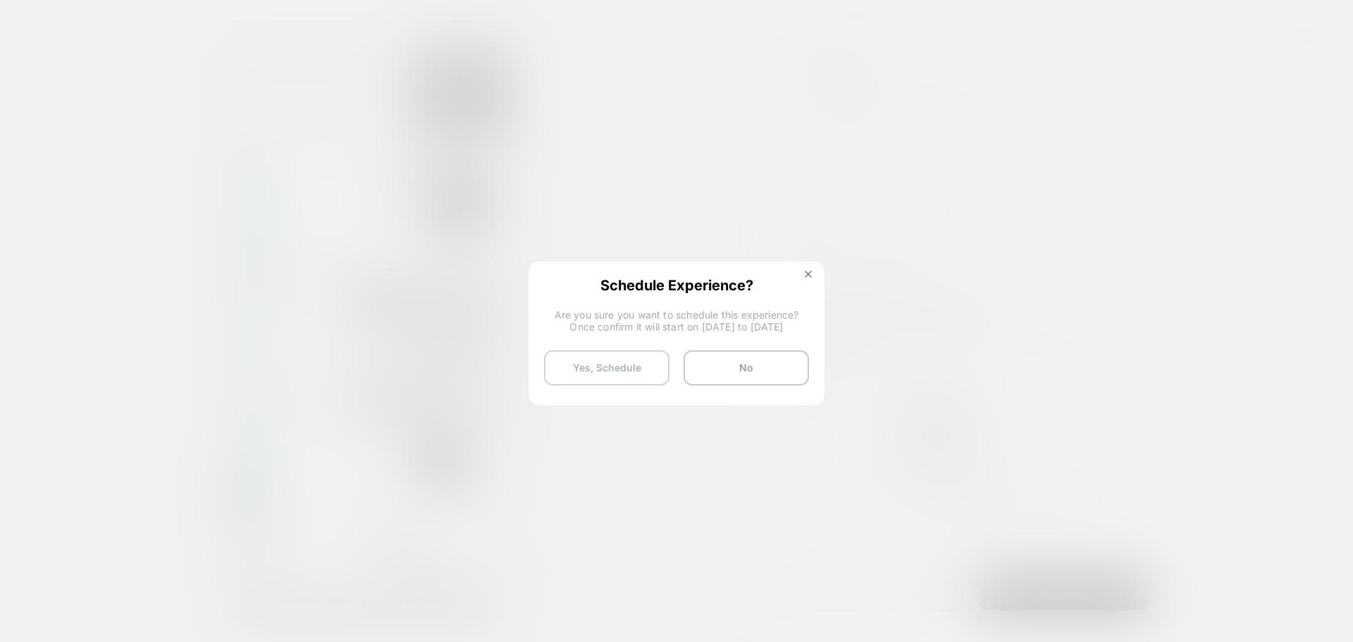
click at [620, 375] on button "Yes, Schedule" at bounding box center [606, 367] width 125 height 35
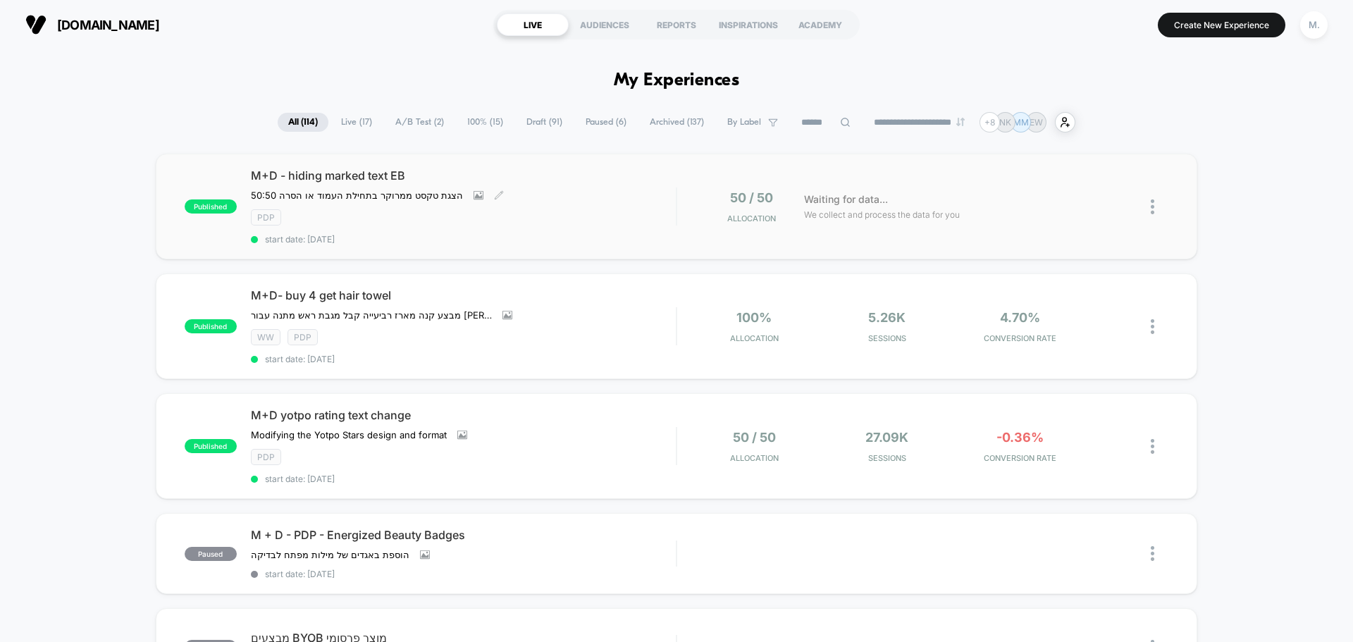
click at [640, 213] on div "pdp" at bounding box center [463, 217] width 425 height 16
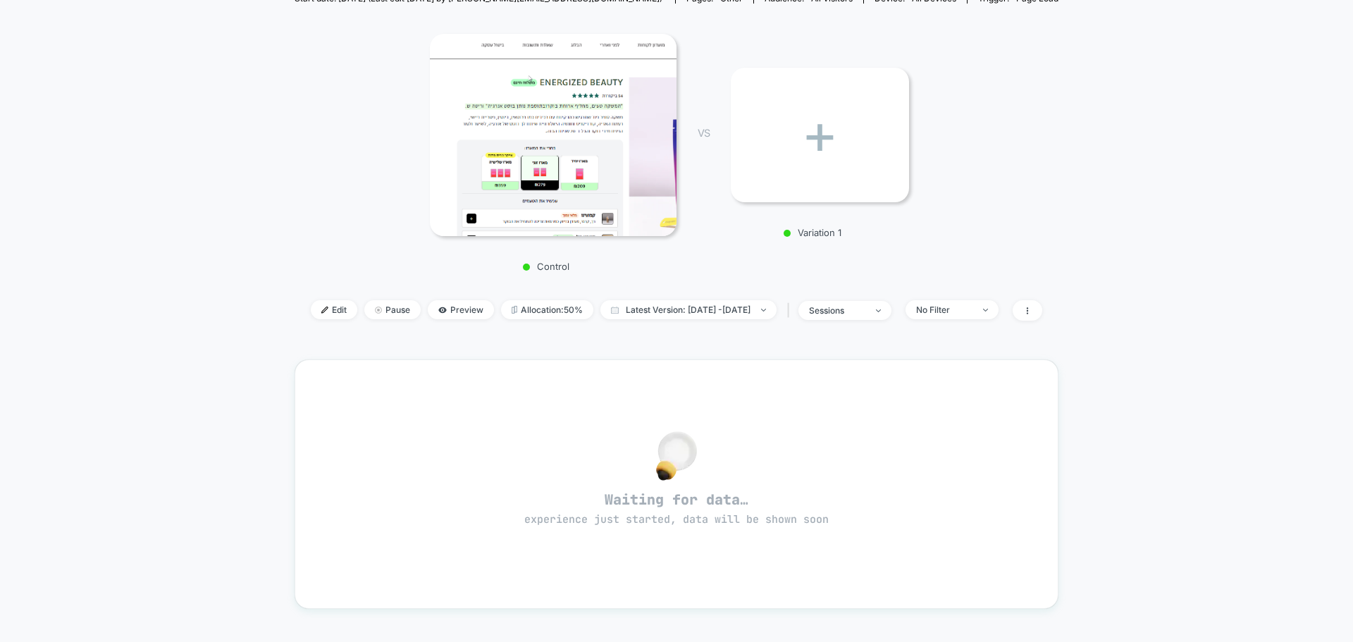
scroll to position [211, 0]
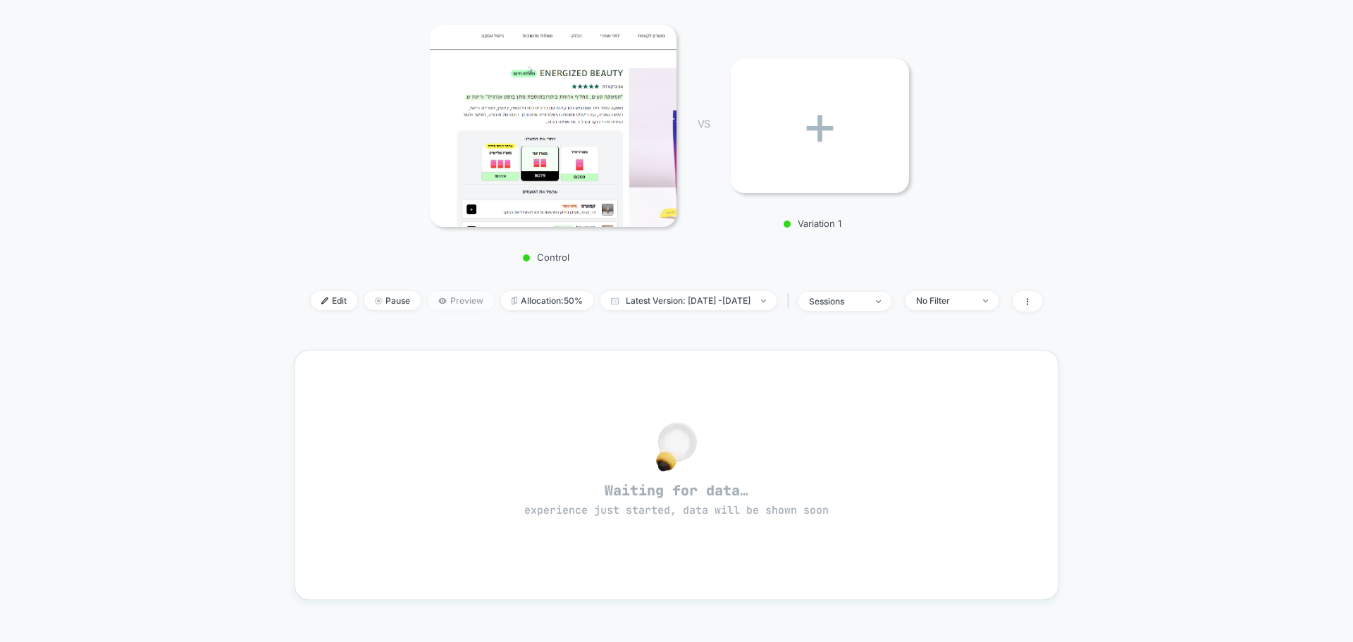
click at [445, 302] on span "Preview" at bounding box center [461, 300] width 66 height 19
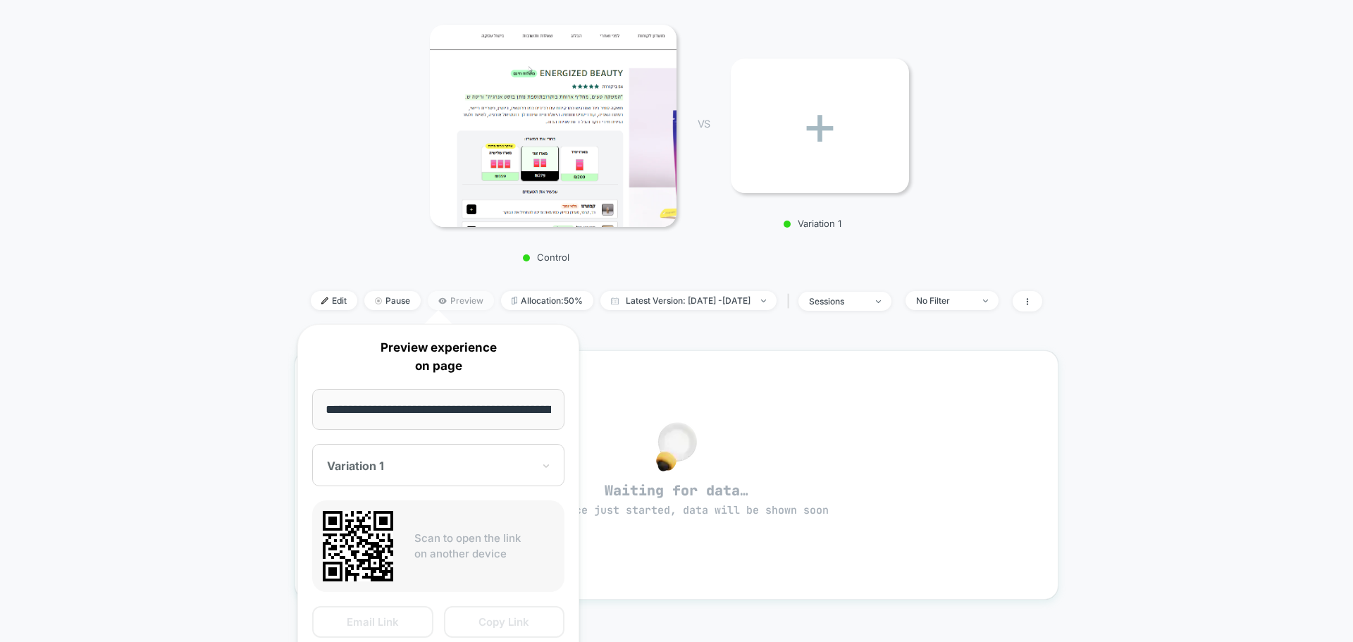
scroll to position [0, 67]
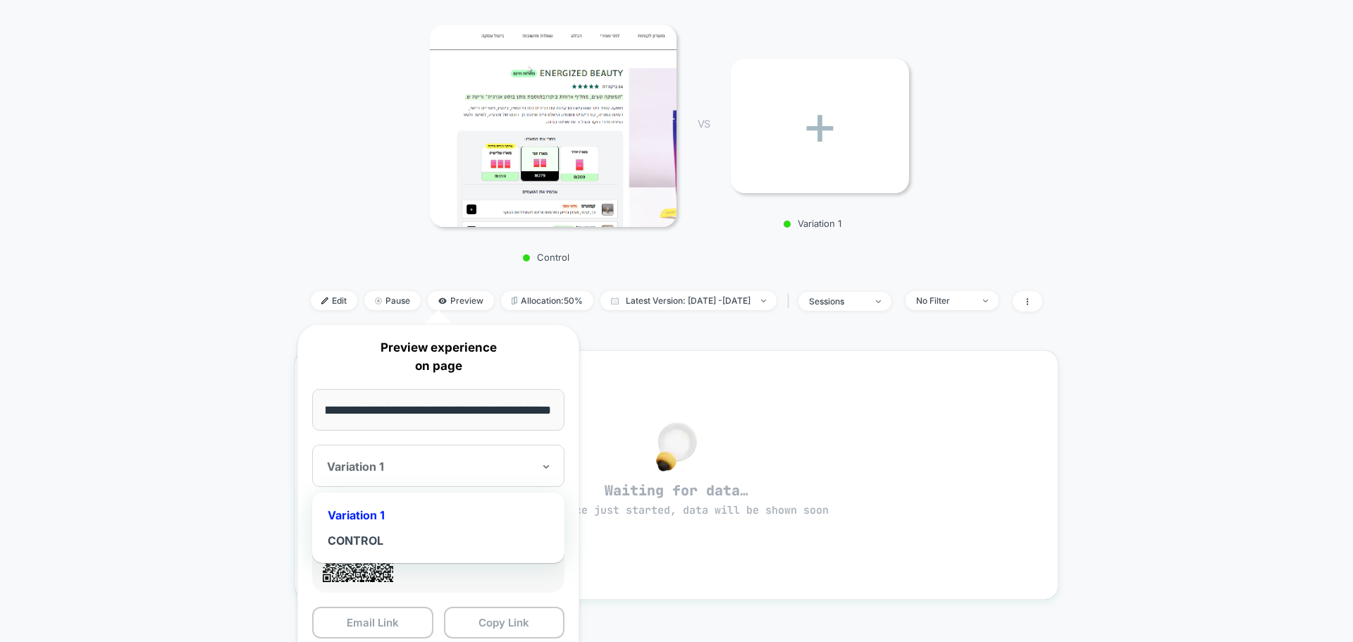
click at [511, 466] on div at bounding box center [430, 466] width 206 height 14
click at [445, 546] on div "CONTROL" at bounding box center [438, 540] width 238 height 25
click at [486, 623] on button "Copy Link" at bounding box center [504, 623] width 121 height 32
